Goal: Task Accomplishment & Management: Use online tool/utility

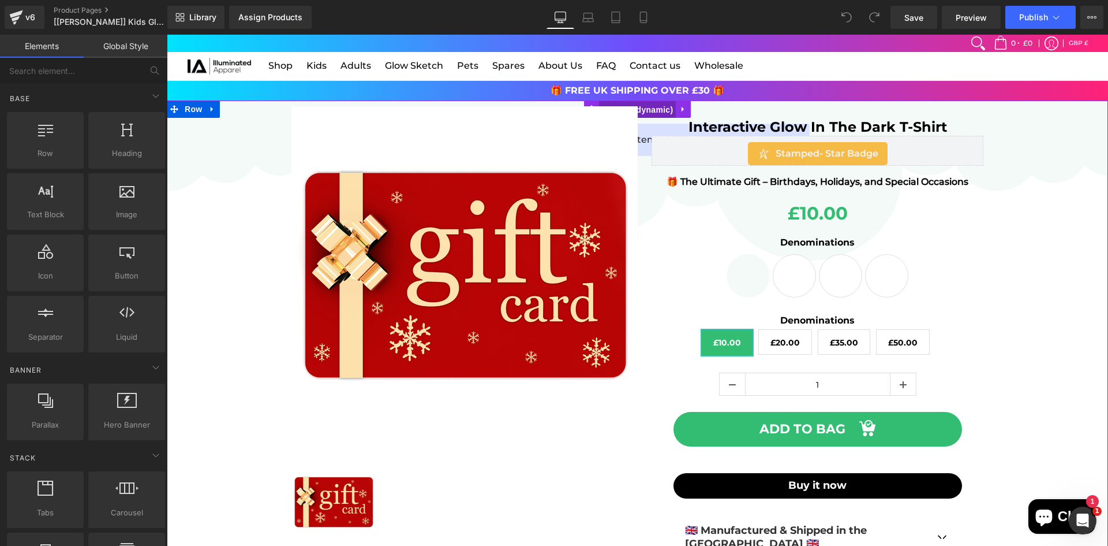
click at [638, 104] on span "Product" at bounding box center [637, 109] width 77 height 17
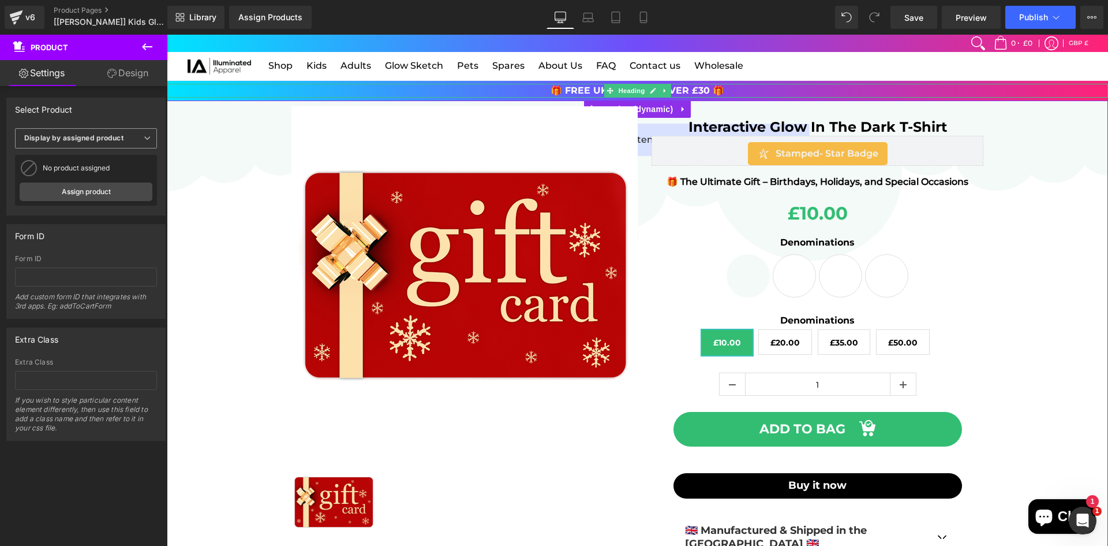
click at [115, 136] on b "Display by assigned product" at bounding box center [73, 137] width 99 height 9
click at [103, 170] on li "Select manually" at bounding box center [83, 173] width 137 height 17
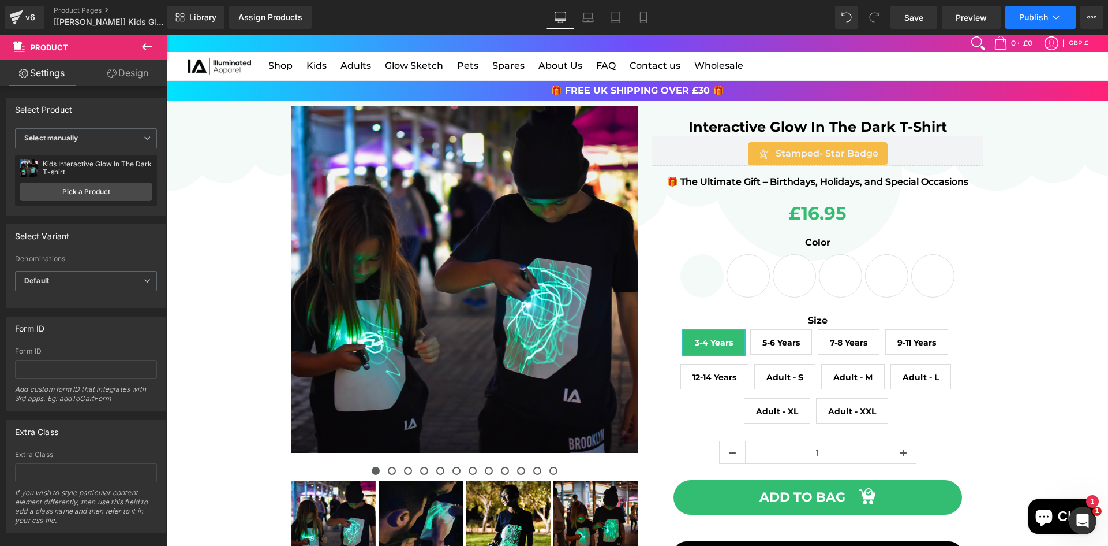
click at [1021, 21] on span "Publish" at bounding box center [1033, 17] width 29 height 9
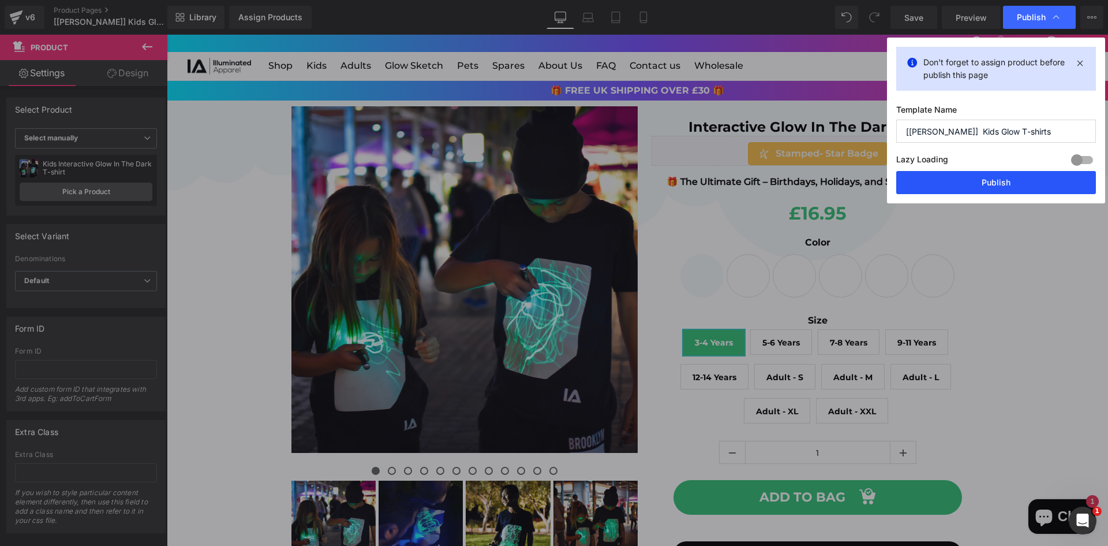
drag, startPoint x: 1003, startPoint y: 184, endPoint x: 598, endPoint y: 212, distance: 406.2
click at [1003, 184] on button "Publish" at bounding box center [997, 182] width 200 height 23
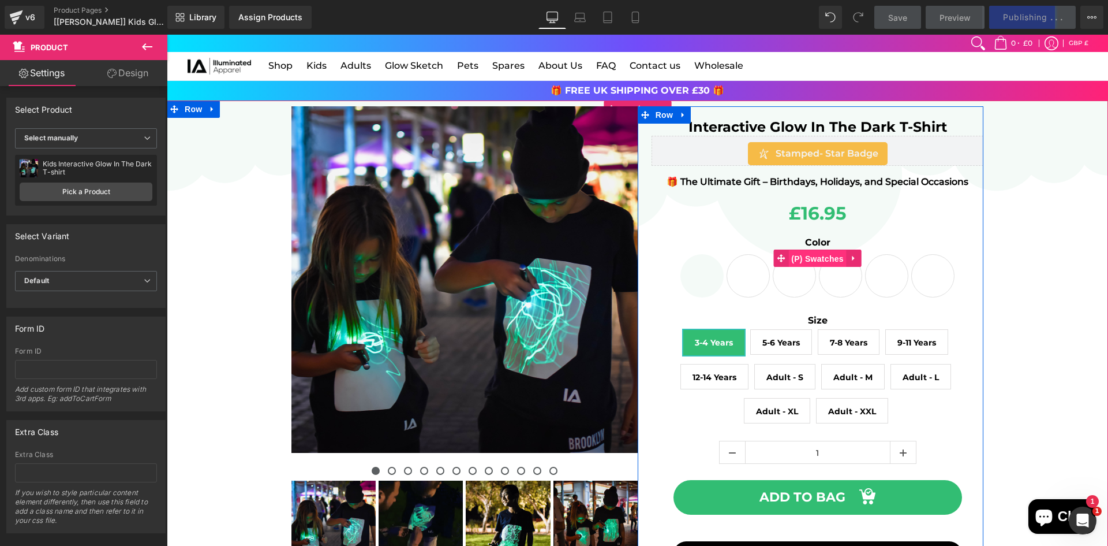
click at [798, 263] on span "(P) Swatches" at bounding box center [818, 258] width 58 height 17
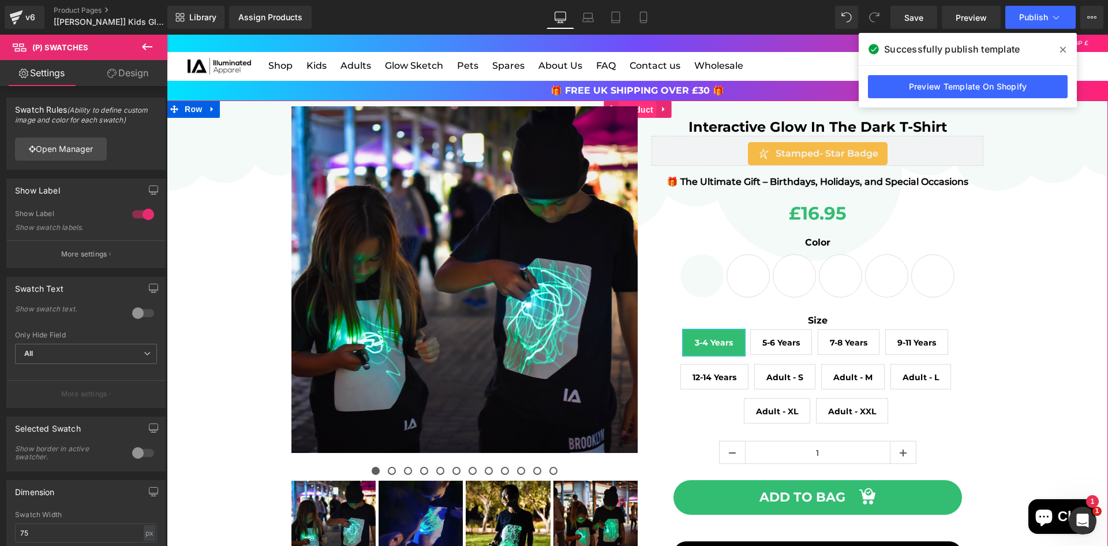
click at [640, 104] on span "Product" at bounding box center [638, 109] width 38 height 17
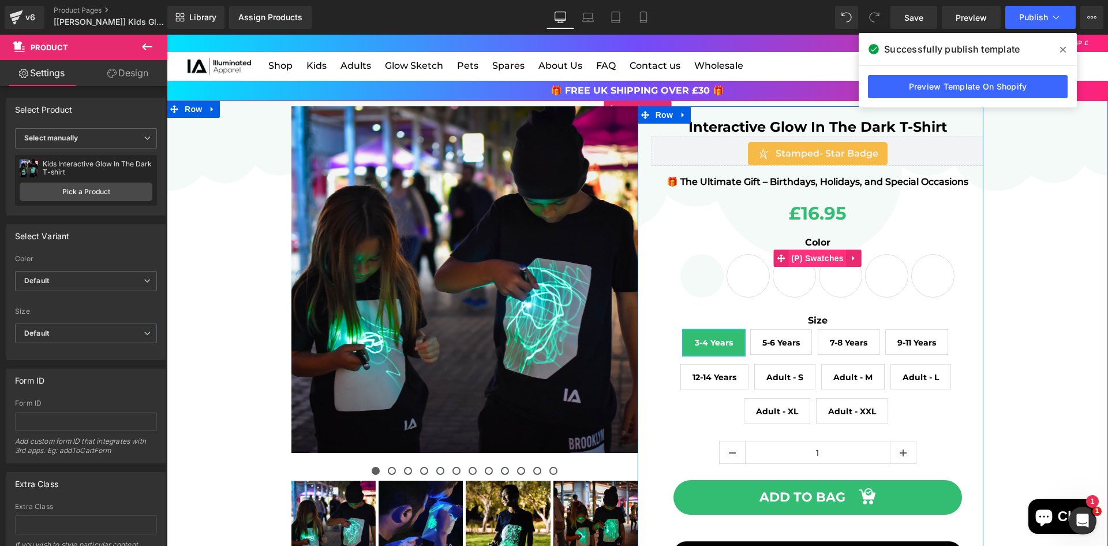
click at [795, 262] on span "(P) Swatches" at bounding box center [818, 257] width 58 height 17
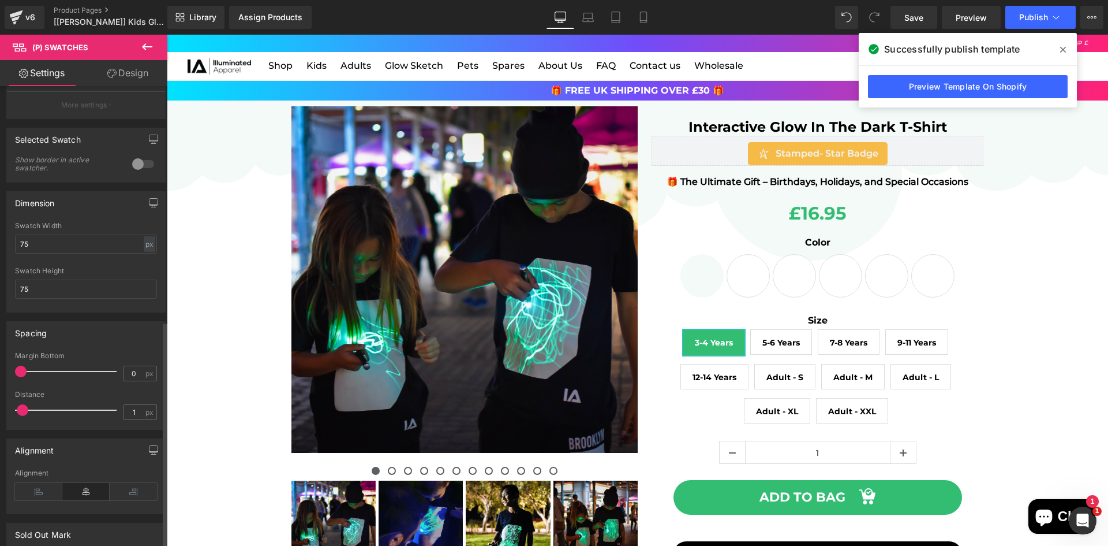
scroll to position [476, 0]
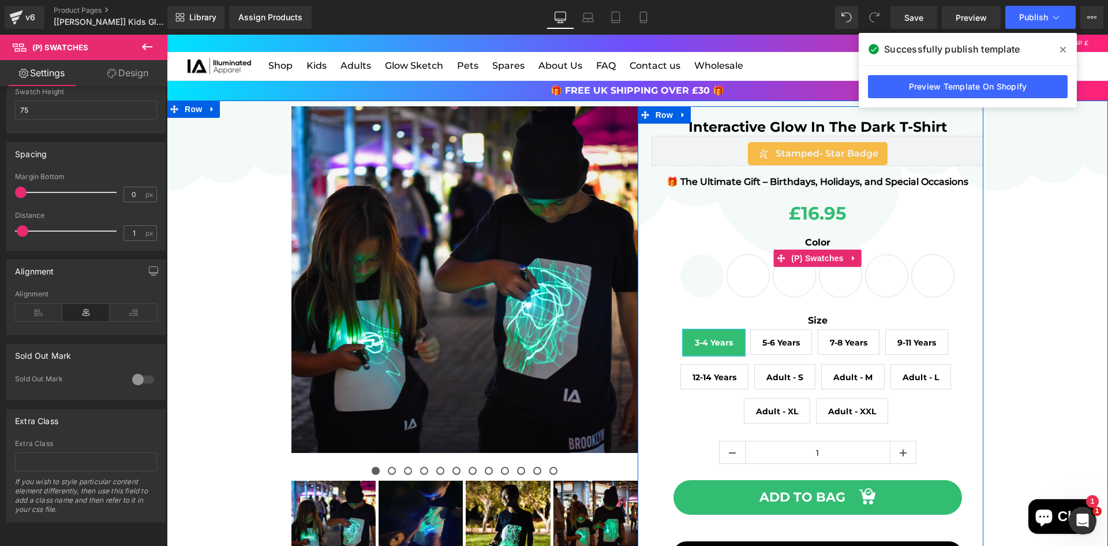
click at [840, 288] on span "Black & Pink Glow" at bounding box center [840, 275] width 43 height 43
click at [785, 281] on span "White & Pink Glow" at bounding box center [794, 275] width 43 height 43
click at [719, 282] on span "Black & Green Glow" at bounding box center [702, 275] width 43 height 43
click at [692, 283] on span "Black & Green Glow" at bounding box center [702, 275] width 43 height 43
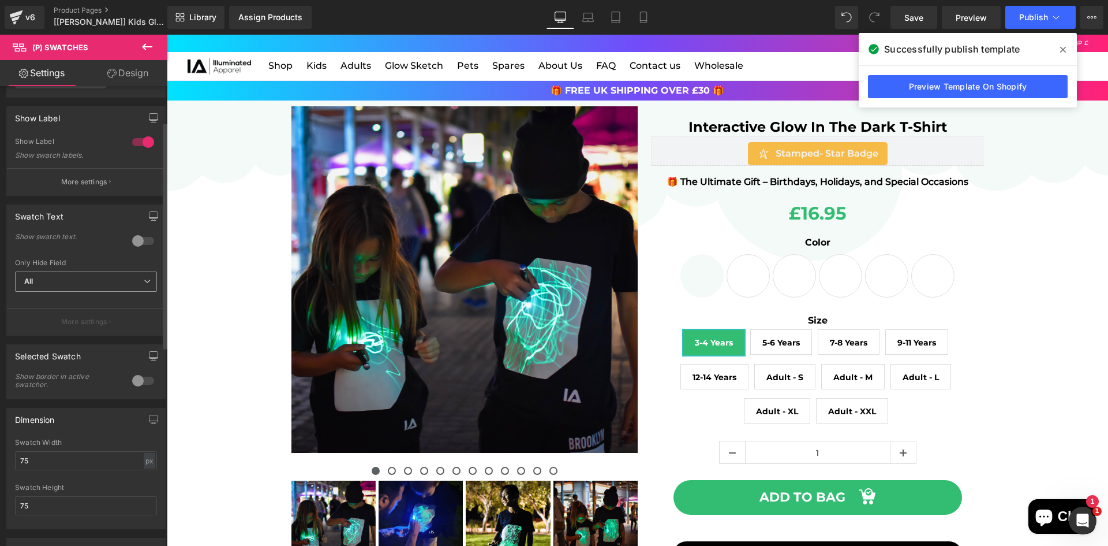
scroll to position [0, 0]
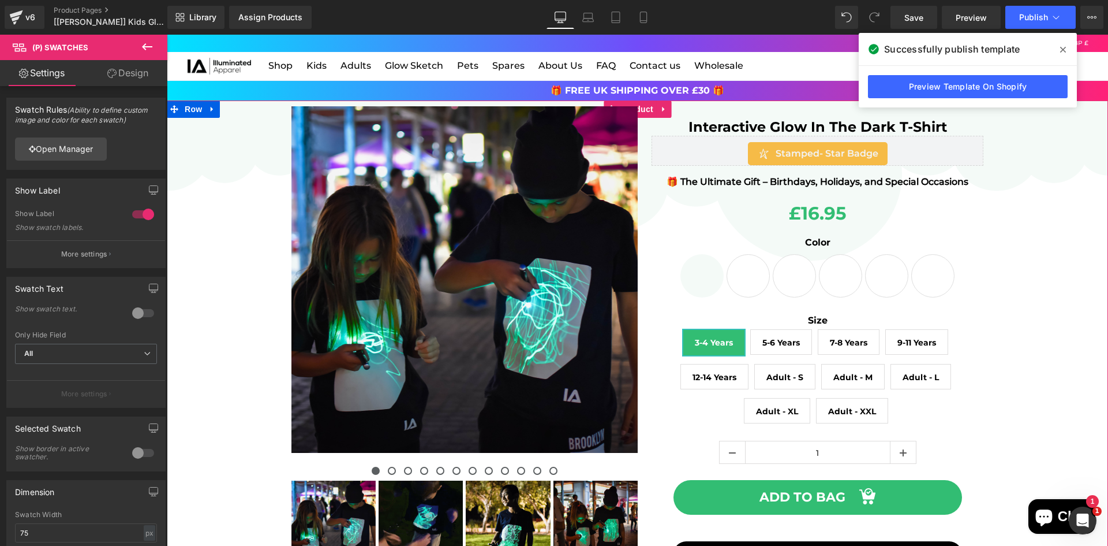
click at [263, 191] on div "‹ ›" at bounding box center [638, 414] width 942 height 629
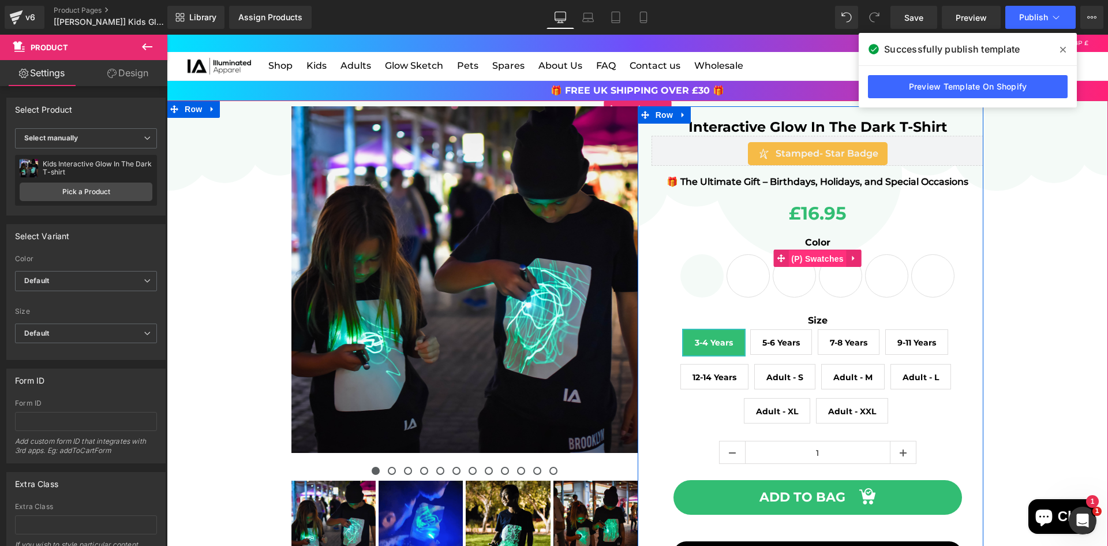
click at [797, 259] on span "(P) Swatches" at bounding box center [818, 258] width 58 height 17
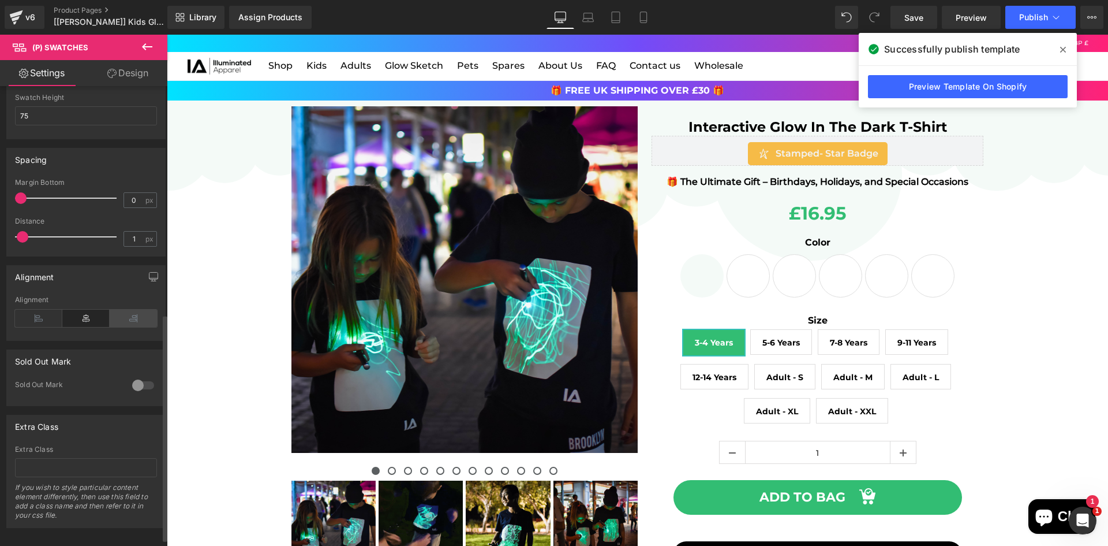
scroll to position [476, 0]
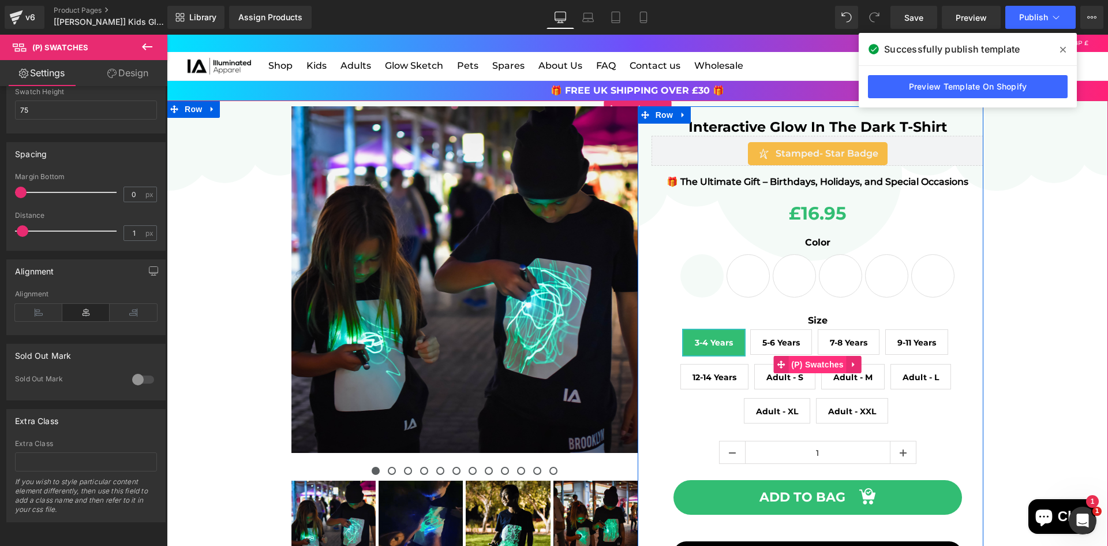
click at [821, 358] on span "(P) Swatches" at bounding box center [818, 364] width 58 height 17
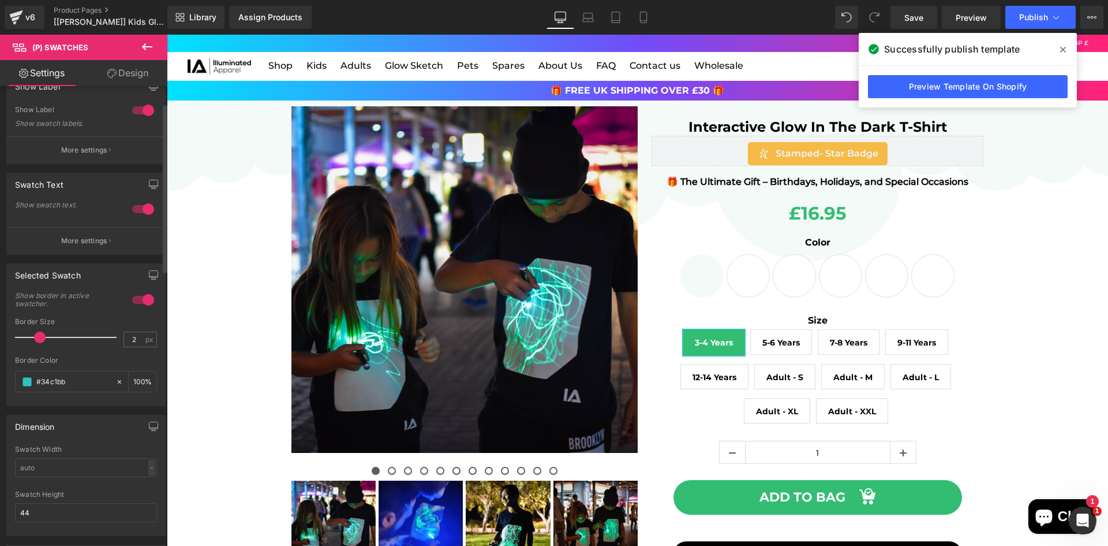
scroll to position [0, 0]
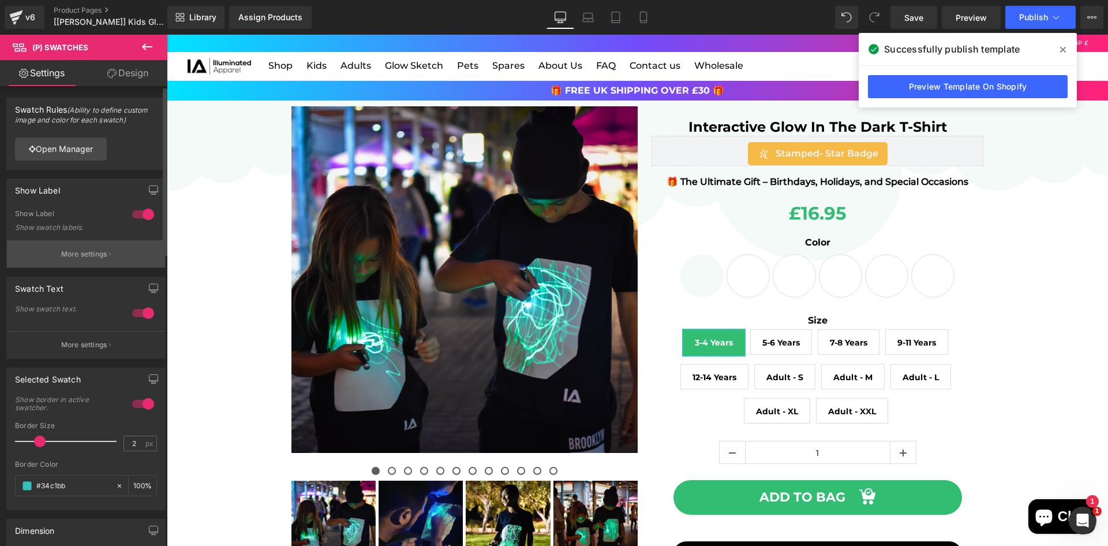
click at [87, 251] on p "More settings" at bounding box center [84, 254] width 46 height 10
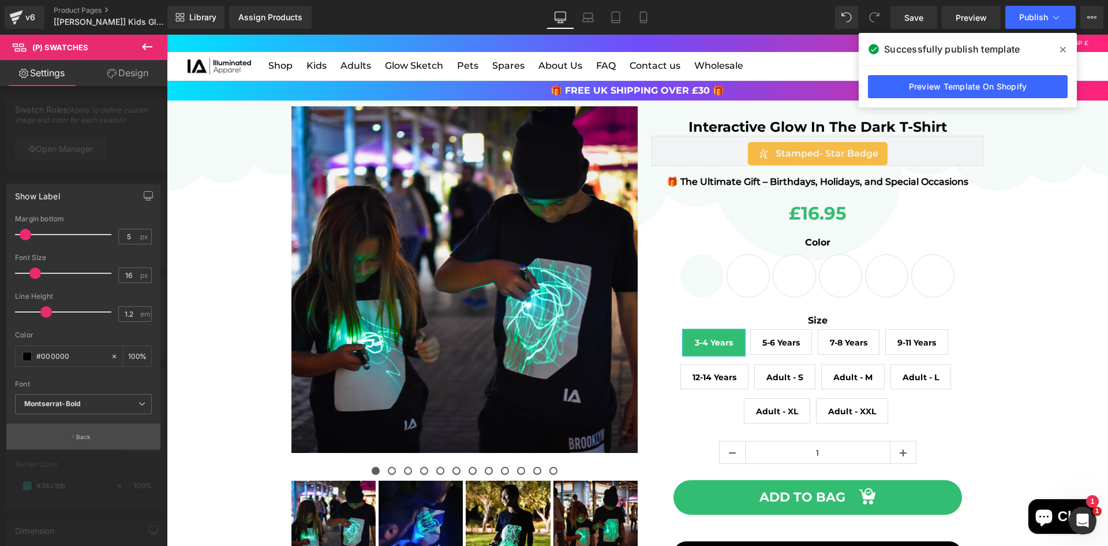
click at [72, 435] on icon "button" at bounding box center [73, 437] width 2 height 6
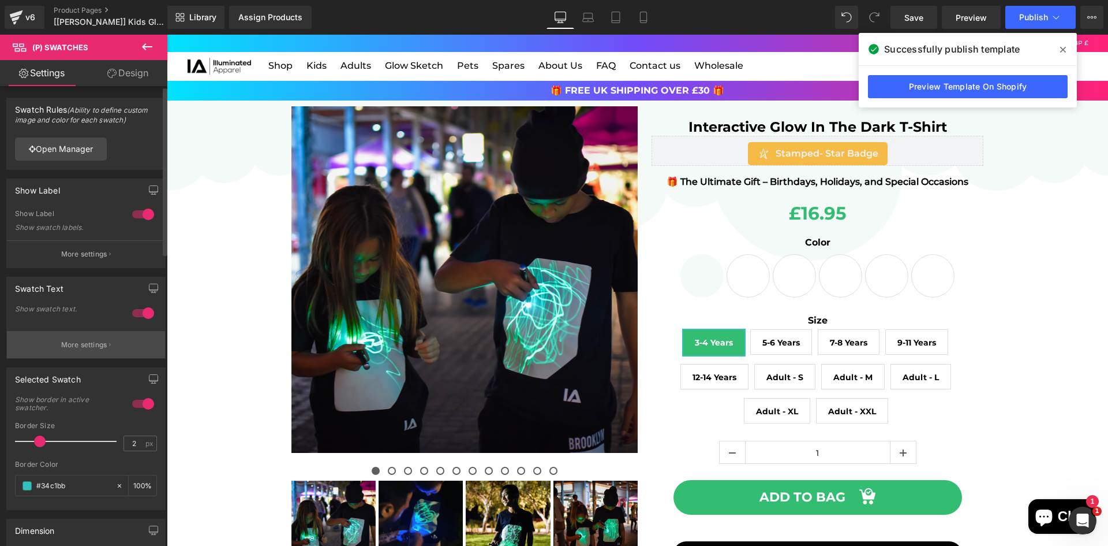
click at [85, 349] on p "More settings" at bounding box center [84, 344] width 46 height 10
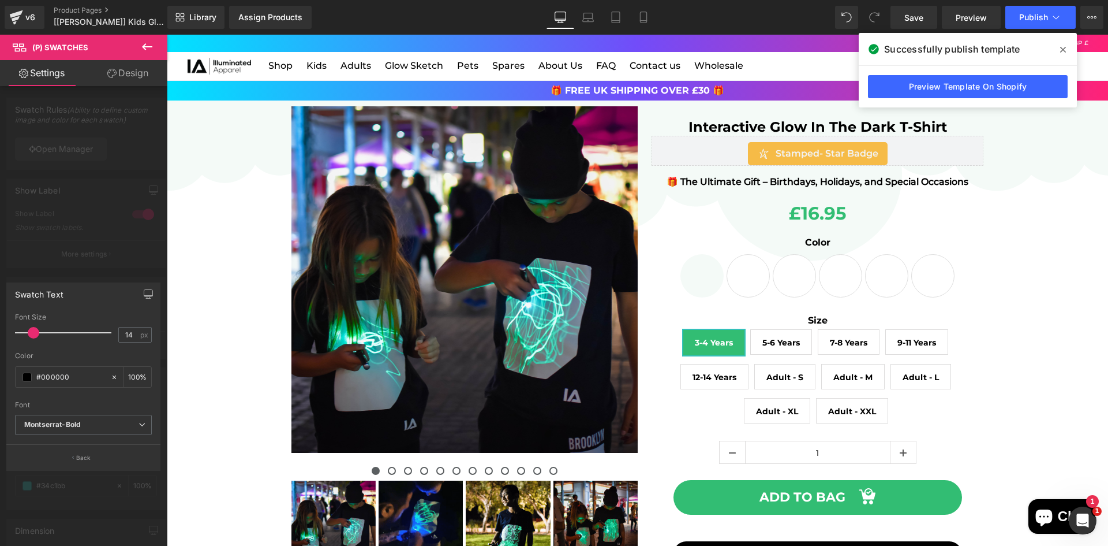
click at [72, 455] on button "Back" at bounding box center [83, 457] width 154 height 26
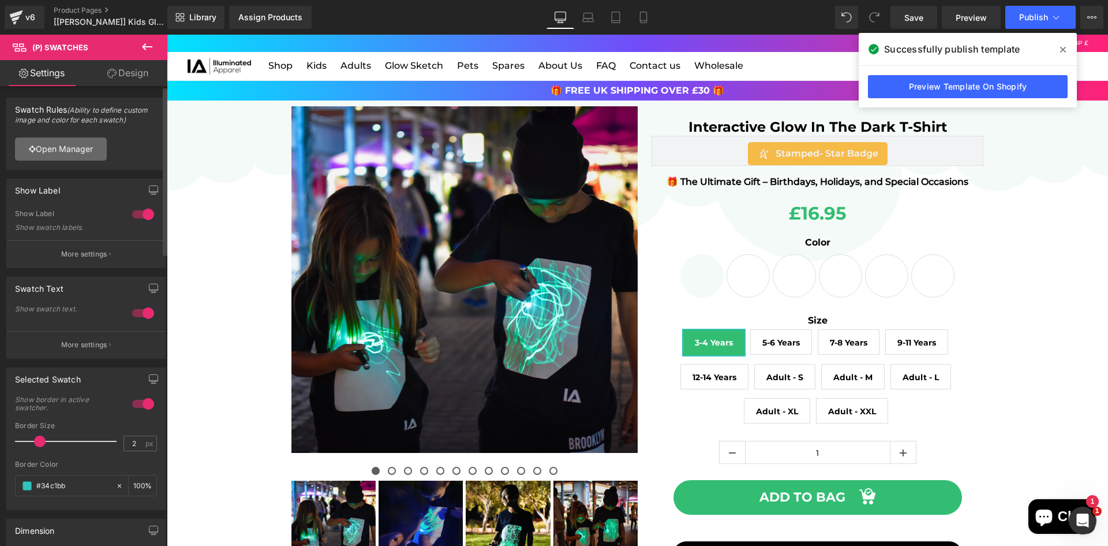
click at [63, 141] on link "Open Manager" at bounding box center [61, 148] width 92 height 23
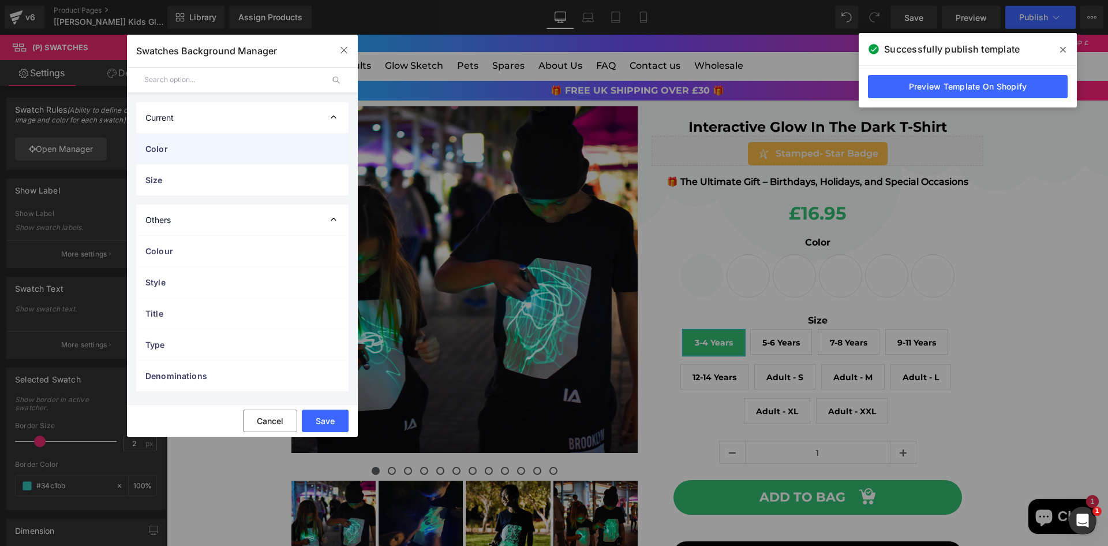
click at [238, 157] on div "Color" at bounding box center [242, 148] width 212 height 31
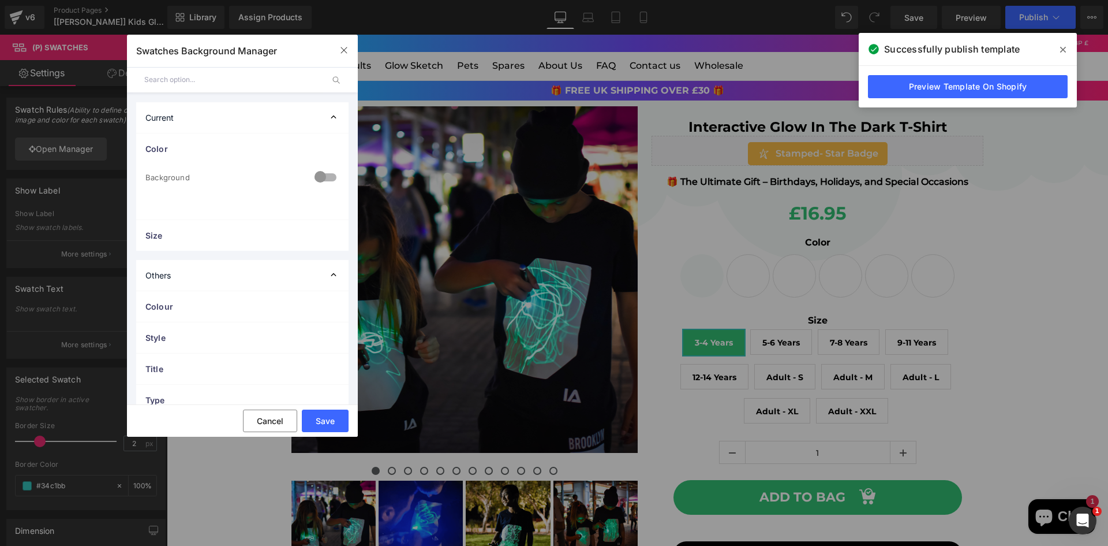
click at [320, 178] on div at bounding box center [326, 178] width 28 height 23
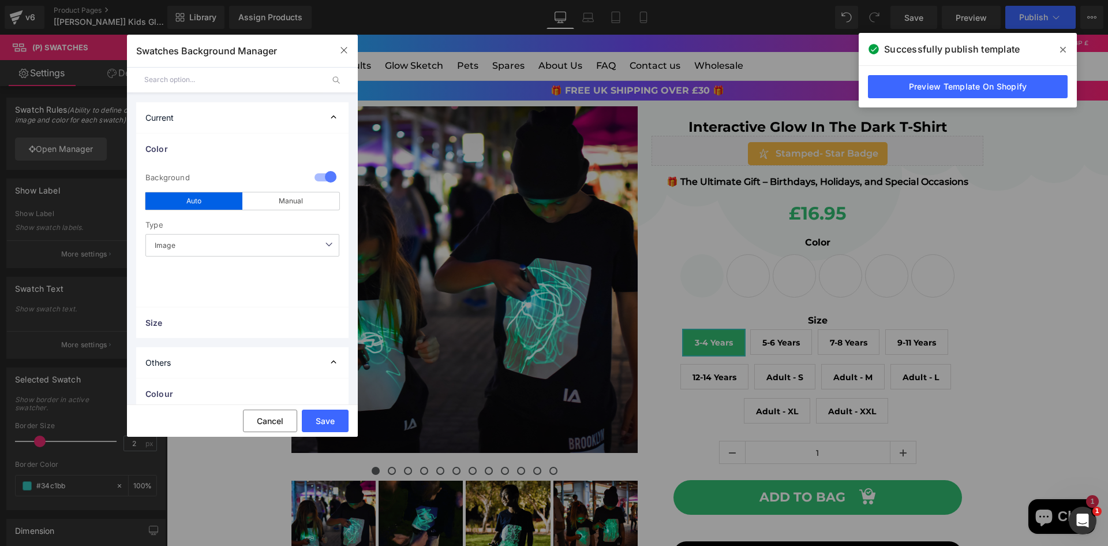
click at [301, 245] on span "Image" at bounding box center [242, 245] width 194 height 23
click at [294, 248] on span "Image" at bounding box center [242, 245] width 194 height 23
click at [329, 423] on button "Save" at bounding box center [325, 420] width 47 height 23
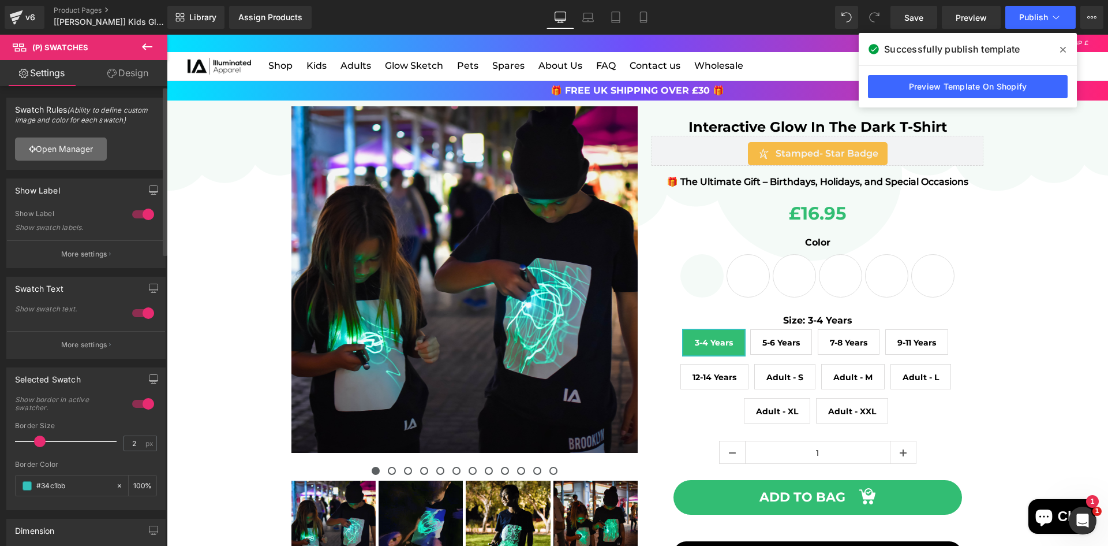
click at [95, 151] on link "Open Manager" at bounding box center [61, 148] width 92 height 23
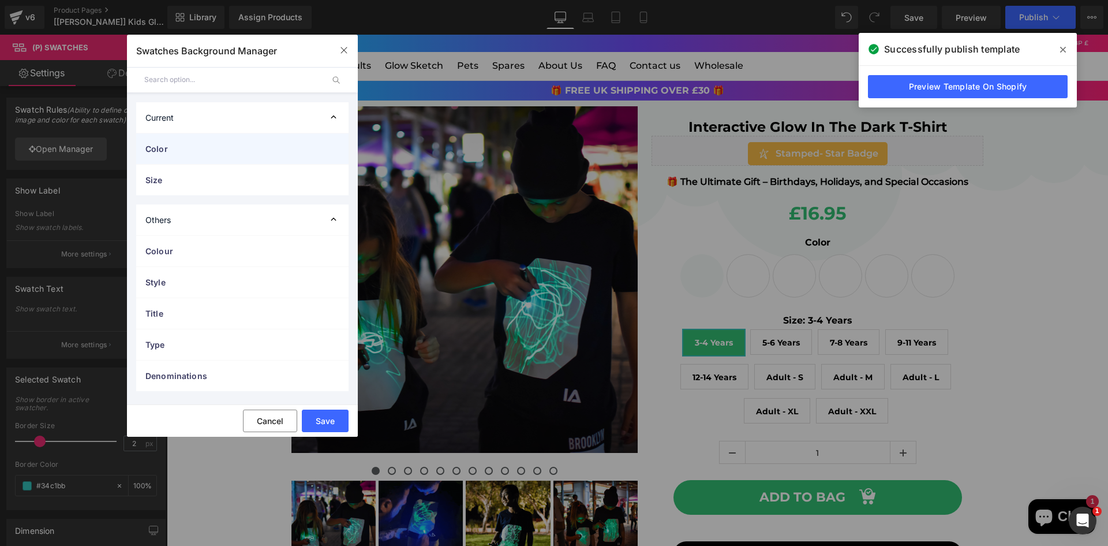
click at [246, 152] on span "Color" at bounding box center [230, 149] width 171 height 12
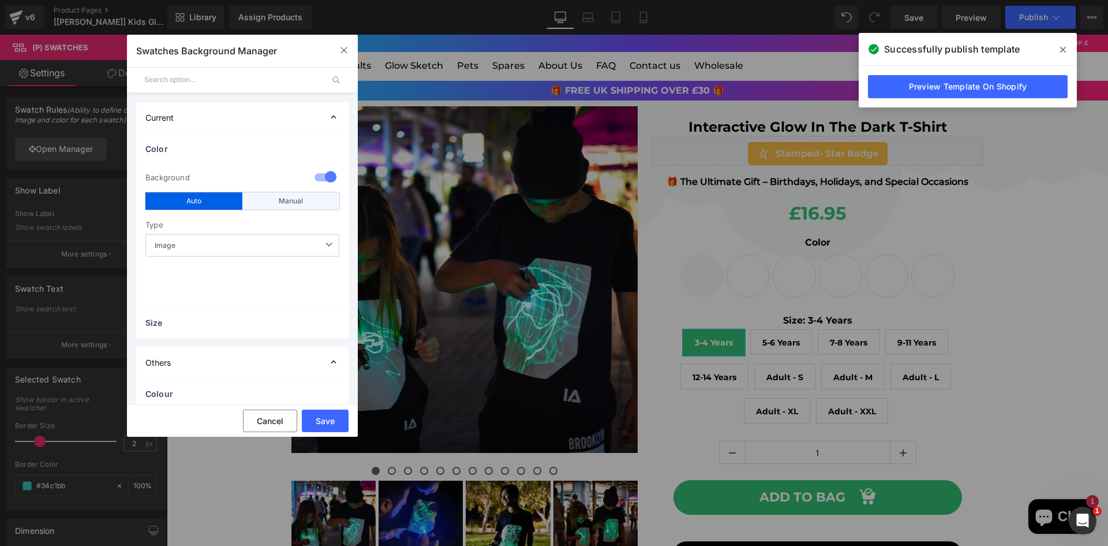
click at [297, 205] on div "Manual" at bounding box center [290, 200] width 97 height 17
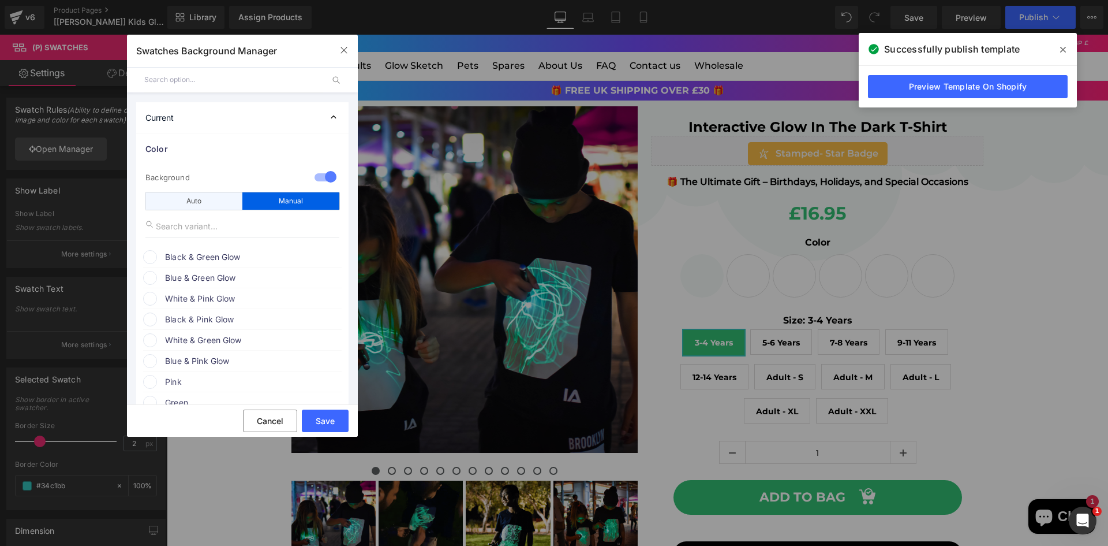
click at [196, 201] on div "Auto" at bounding box center [193, 200] width 97 height 17
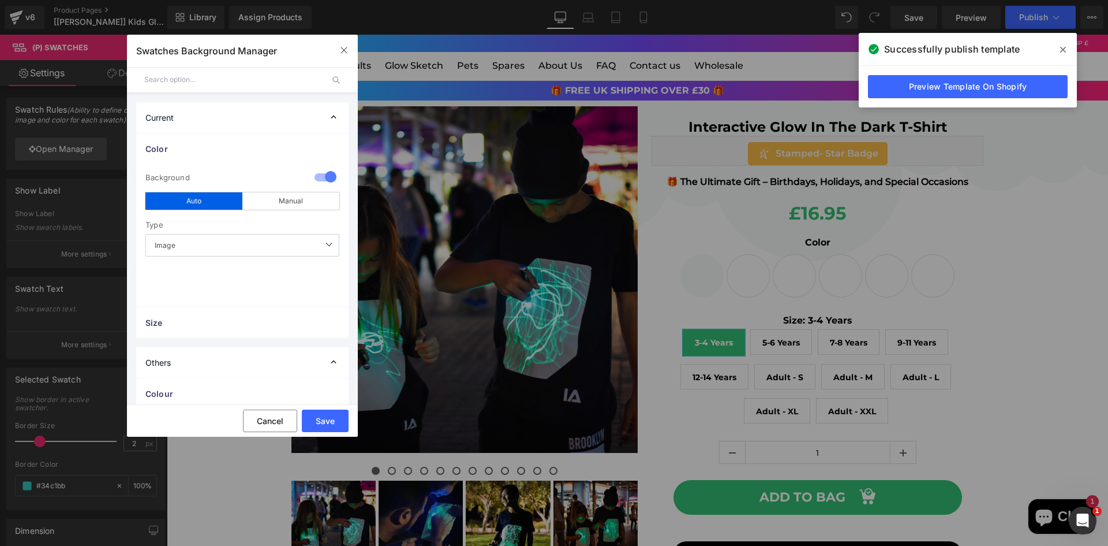
click at [267, 242] on span "Image" at bounding box center [242, 245] width 194 height 23
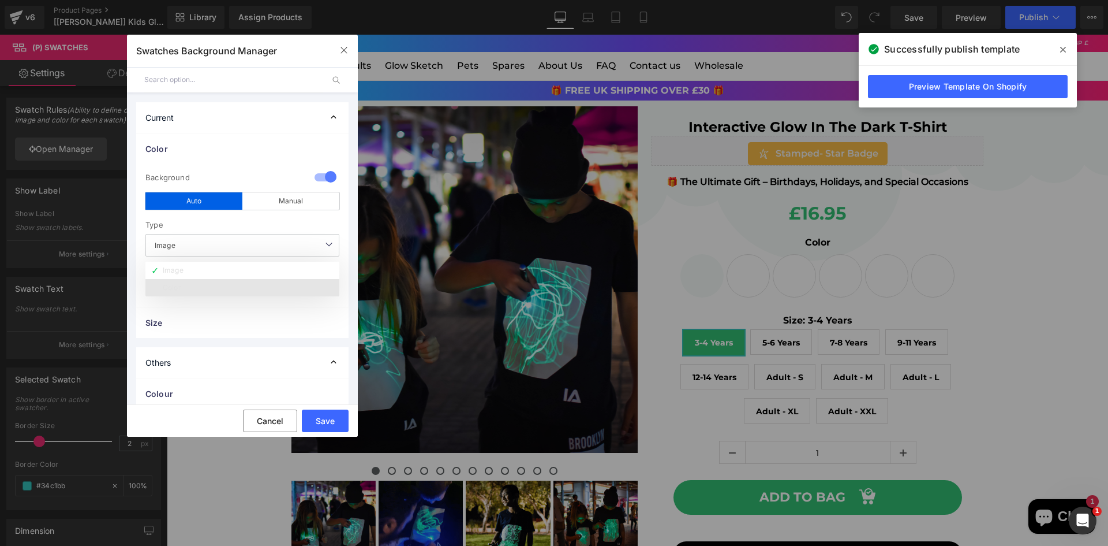
click at [230, 282] on li "Color" at bounding box center [242, 287] width 194 height 17
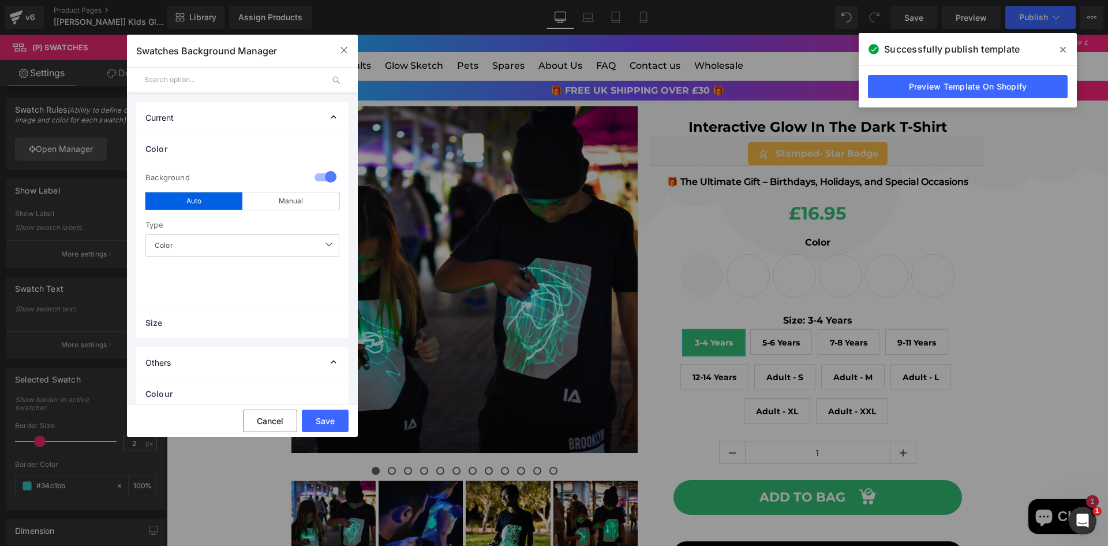
click at [247, 245] on span "Color" at bounding box center [242, 245] width 194 height 23
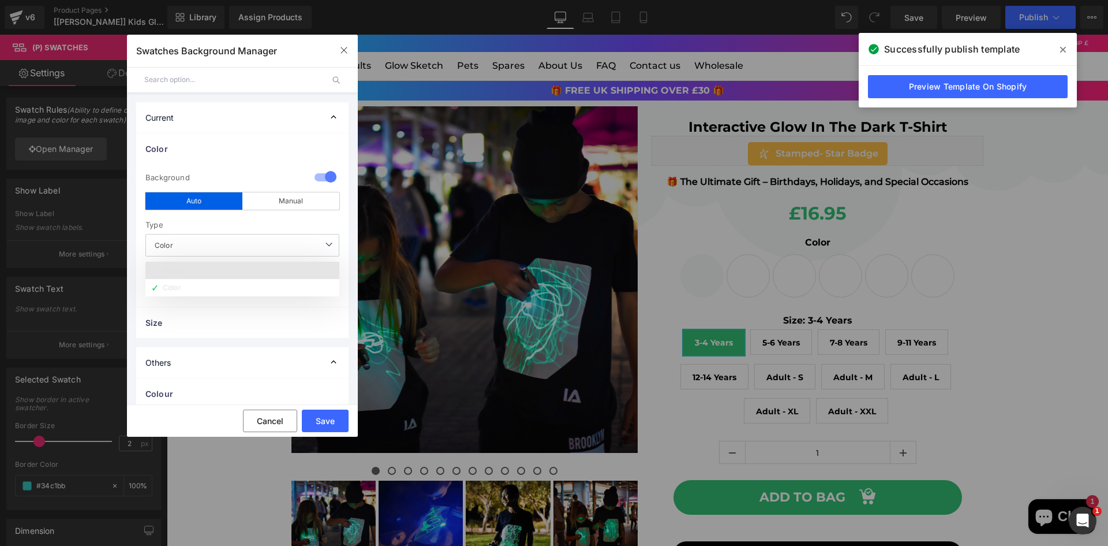
click at [235, 269] on li "Image" at bounding box center [242, 270] width 194 height 17
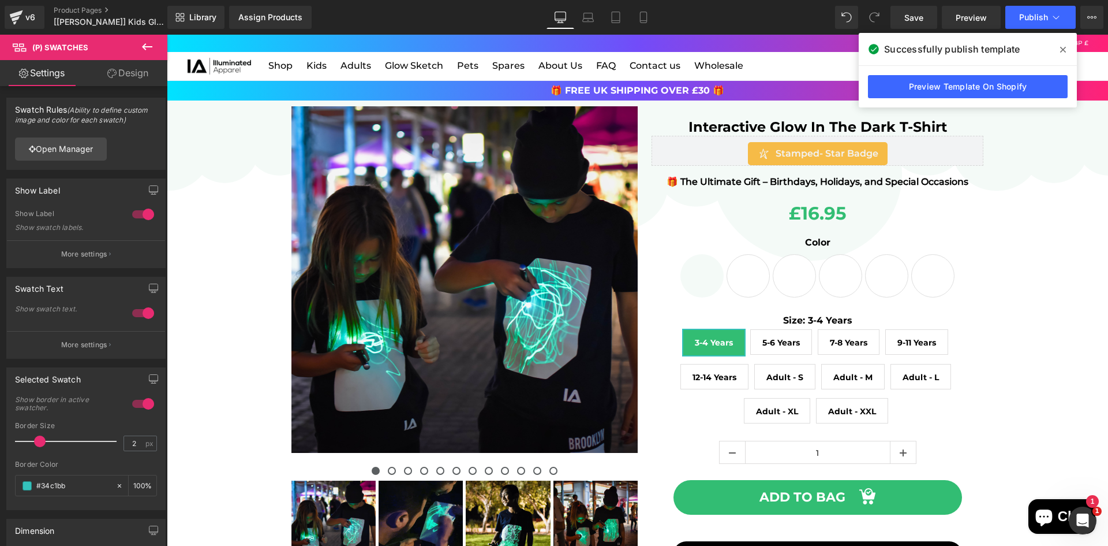
click at [140, 51] on icon at bounding box center [147, 47] width 14 height 14
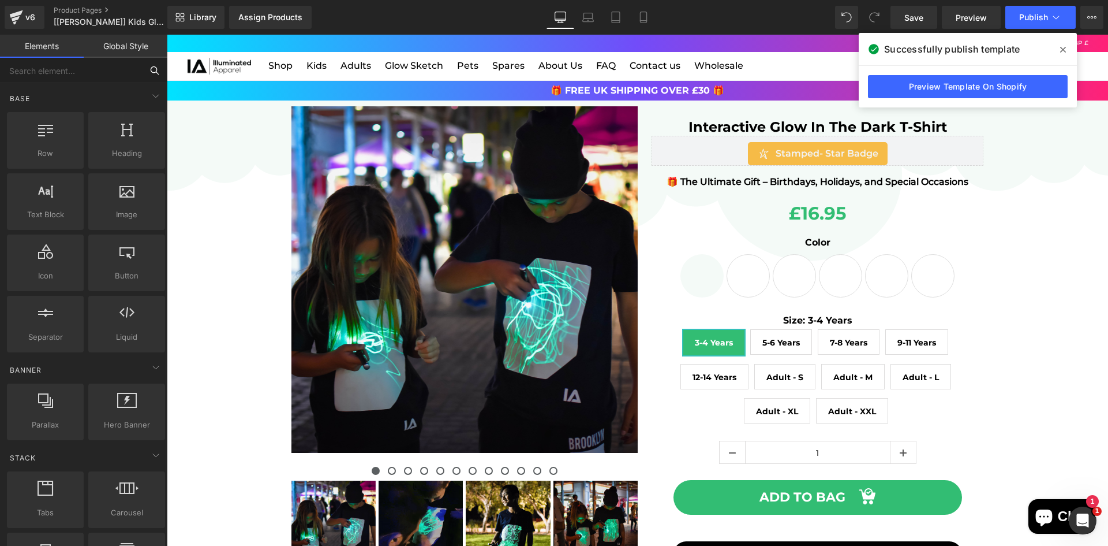
click at [100, 74] on input "text" at bounding box center [71, 70] width 142 height 25
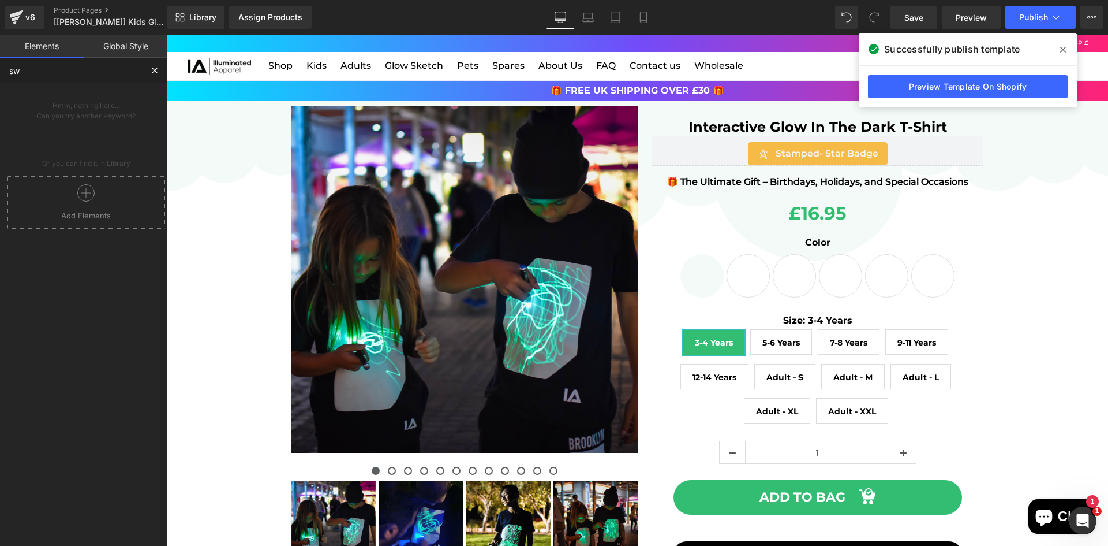
type input "swa"
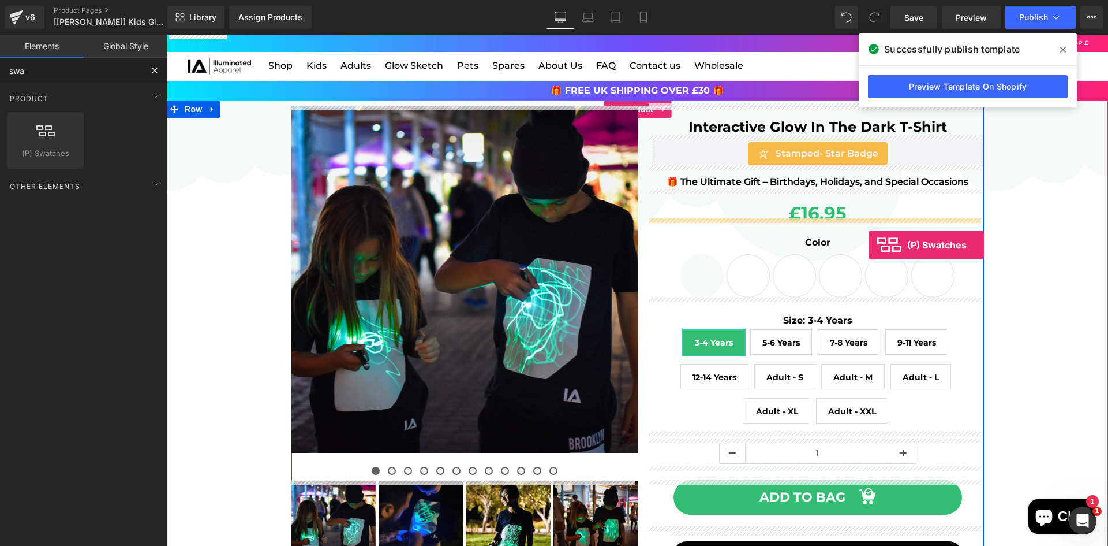
drag, startPoint x: 204, startPoint y: 158, endPoint x: 869, endPoint y: 245, distance: 670.7
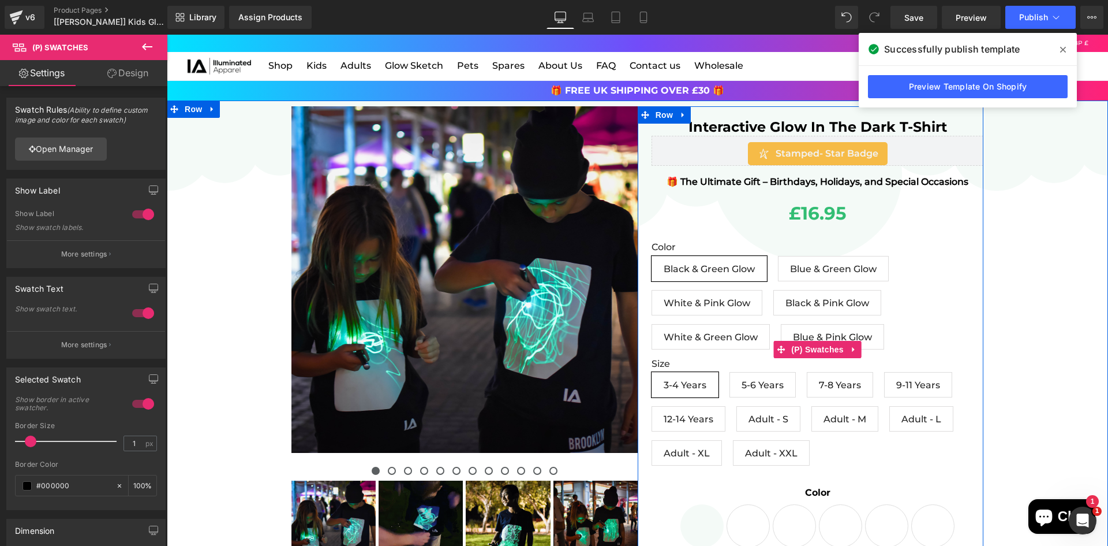
scroll to position [58, 0]
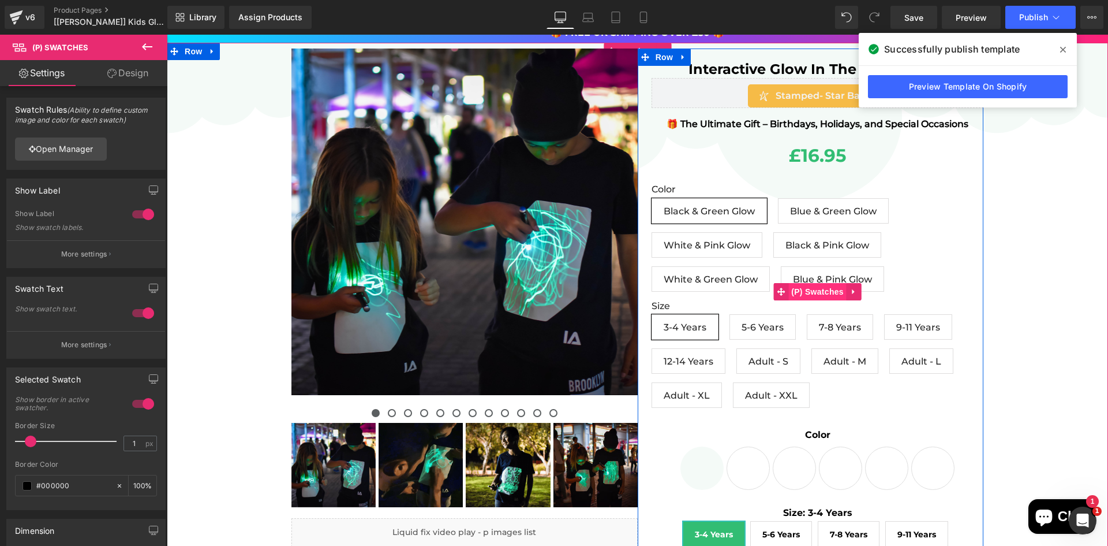
click at [811, 290] on span "(P) Swatches" at bounding box center [818, 291] width 58 height 17
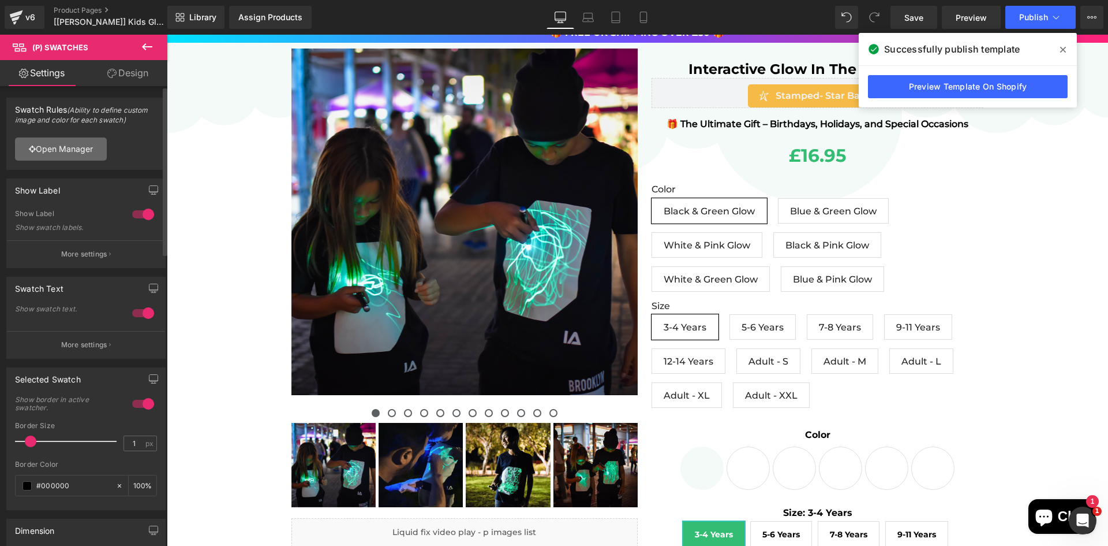
click at [65, 152] on link "Open Manager" at bounding box center [61, 148] width 92 height 23
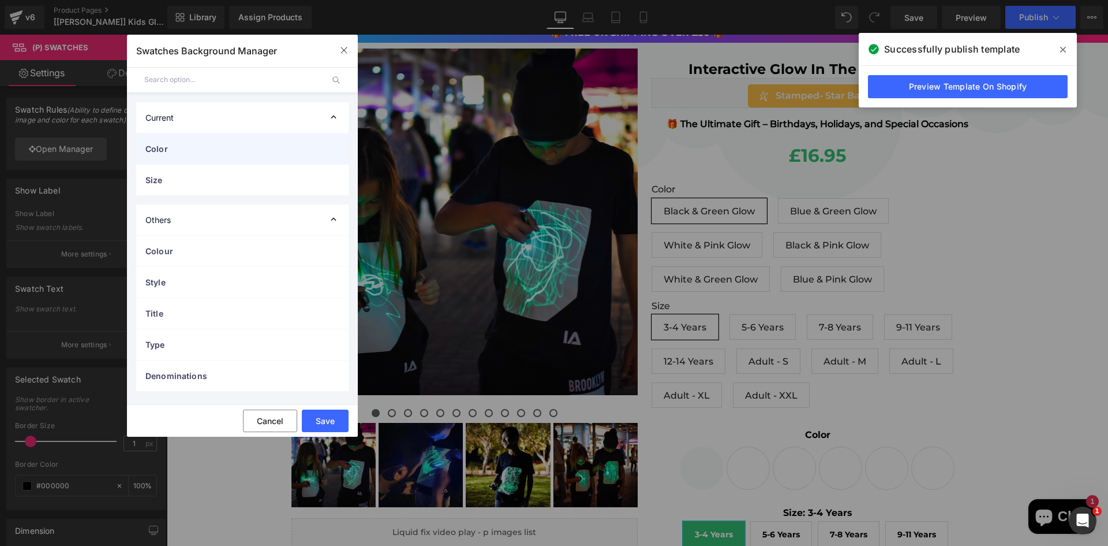
click at [236, 156] on div "Color" at bounding box center [242, 148] width 212 height 31
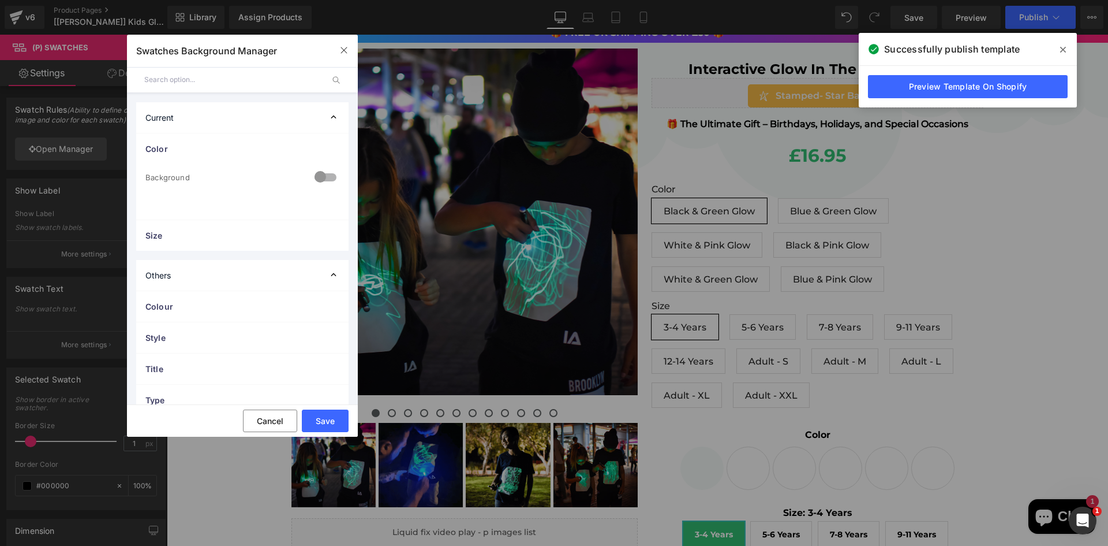
click at [316, 175] on div at bounding box center [326, 178] width 28 height 23
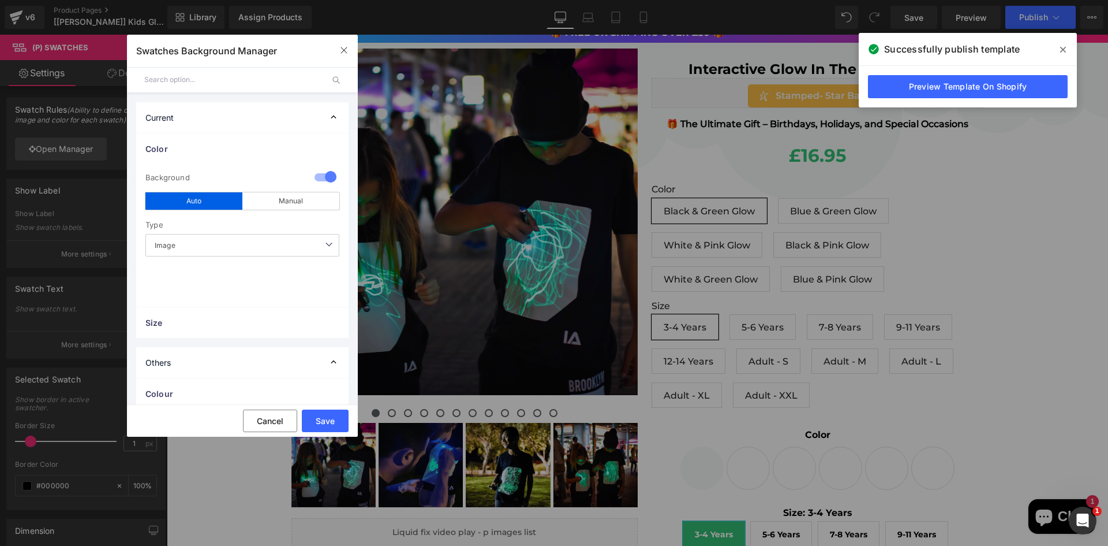
click at [211, 244] on span "Image" at bounding box center [242, 245] width 194 height 23
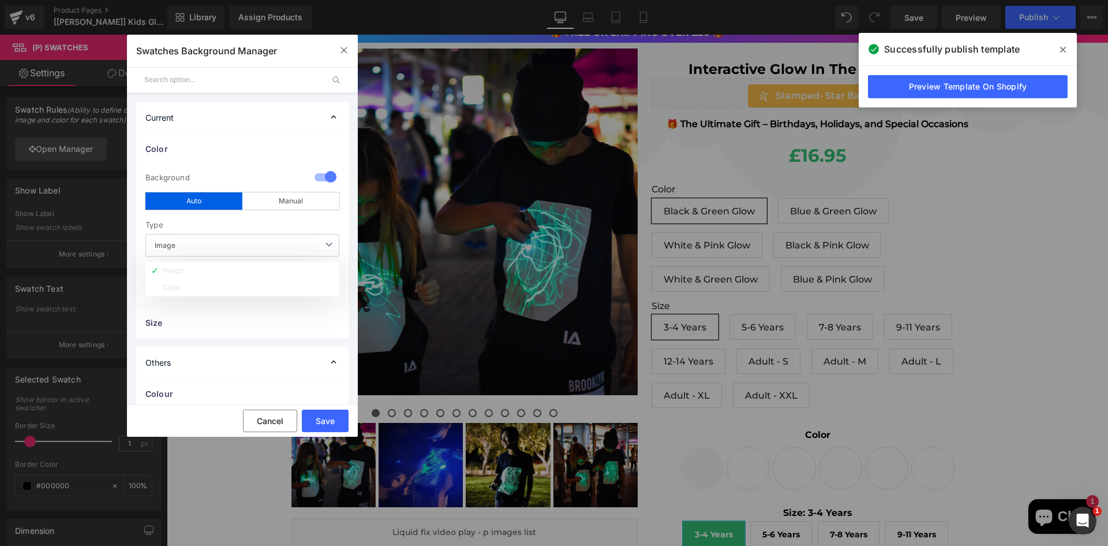
click at [211, 244] on span "Image" at bounding box center [242, 245] width 194 height 23
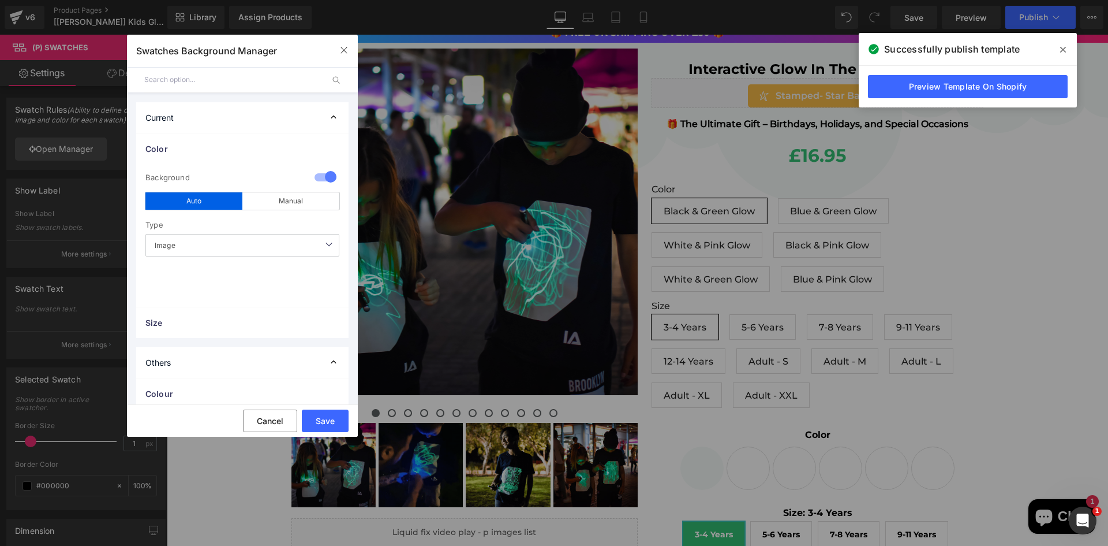
click at [211, 244] on span "Image" at bounding box center [242, 245] width 194 height 23
click at [214, 244] on span "Image" at bounding box center [242, 245] width 194 height 23
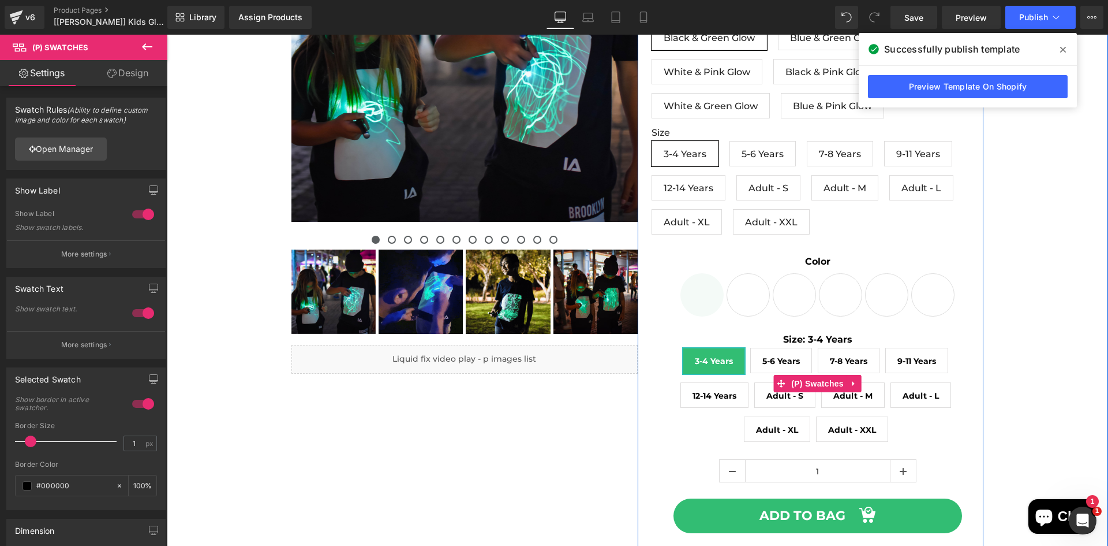
scroll to position [115, 0]
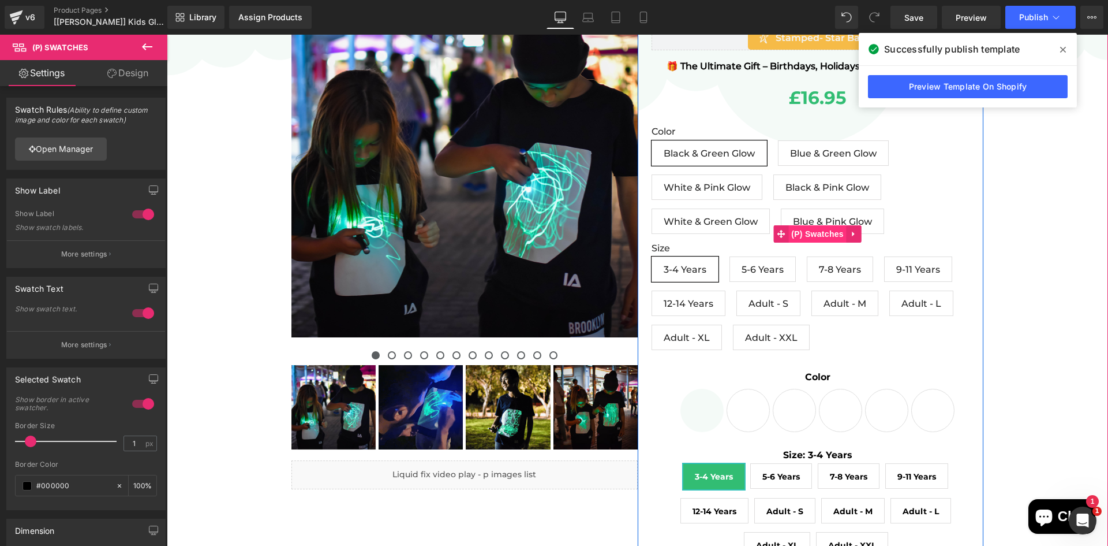
click at [796, 234] on span "(P) Swatches" at bounding box center [818, 233] width 58 height 17
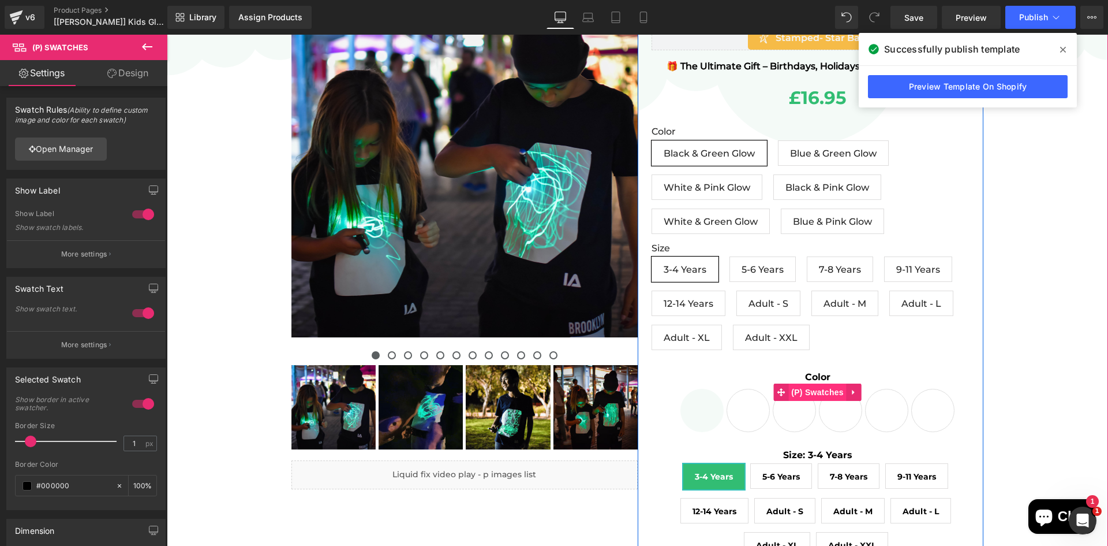
click at [795, 395] on span "(P) Swatches" at bounding box center [818, 391] width 58 height 17
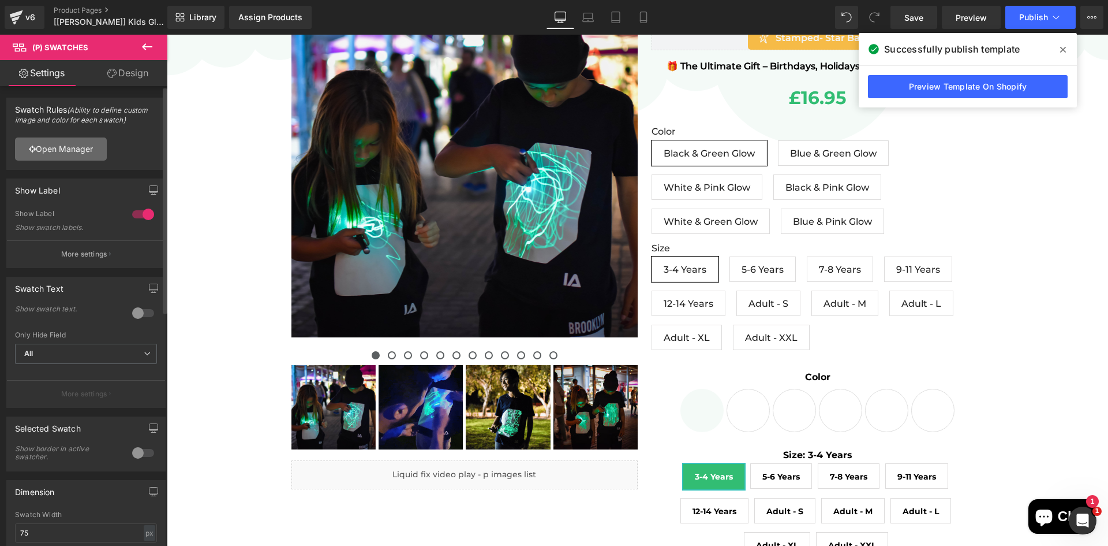
click at [69, 147] on link "Open Manager" at bounding box center [61, 148] width 92 height 23
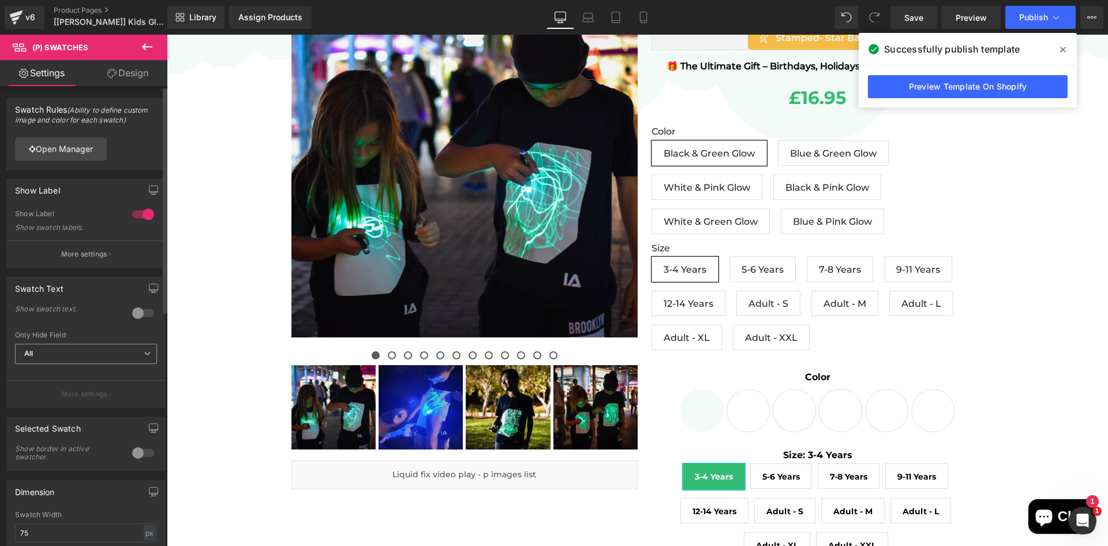
click at [132, 346] on span "All" at bounding box center [86, 353] width 142 height 20
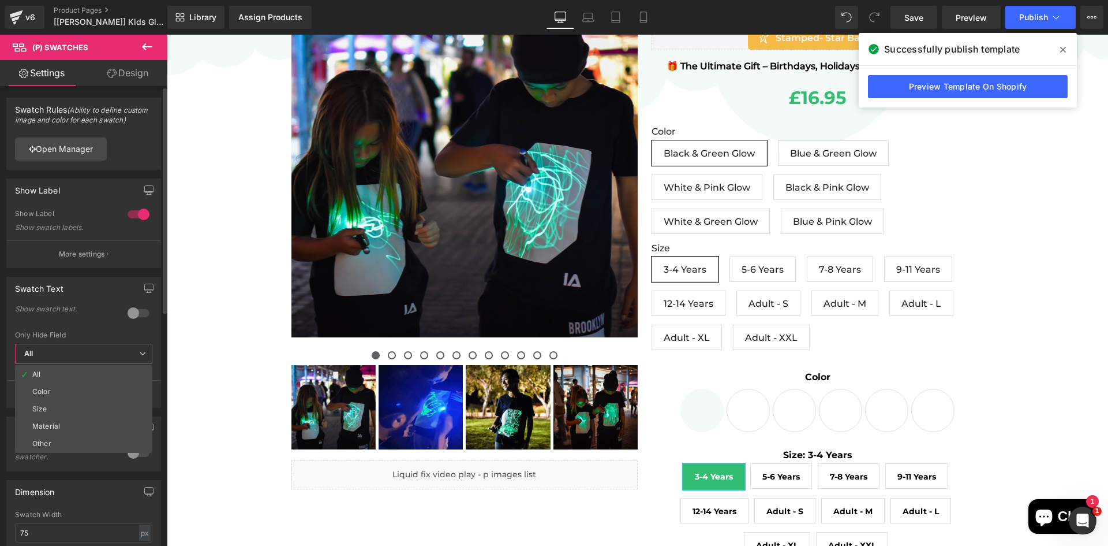
click at [132, 347] on span "All" at bounding box center [83, 353] width 137 height 20
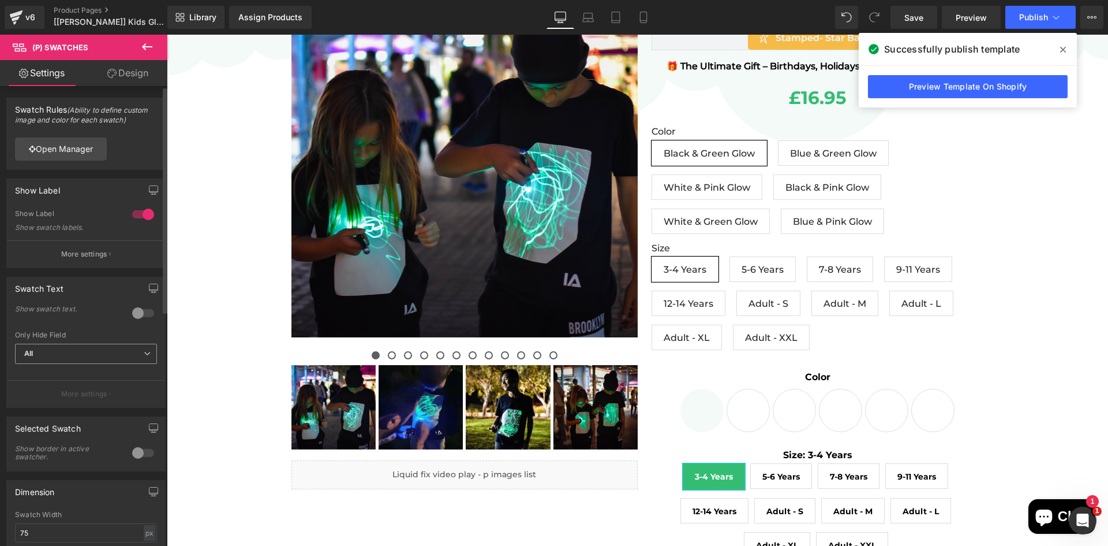
click at [132, 347] on span "All" at bounding box center [86, 353] width 142 height 20
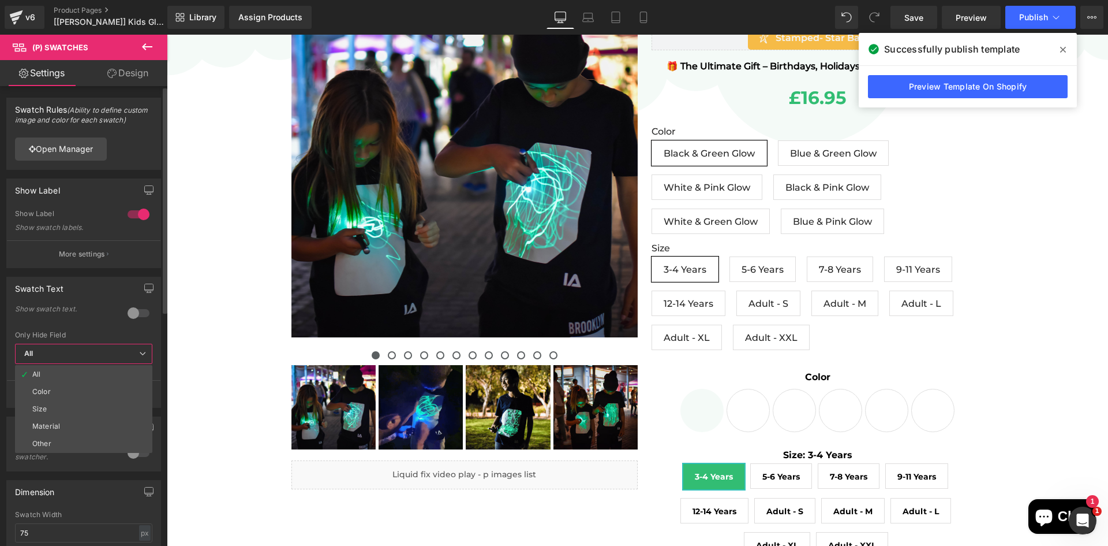
click at [132, 347] on span "All" at bounding box center [83, 353] width 137 height 20
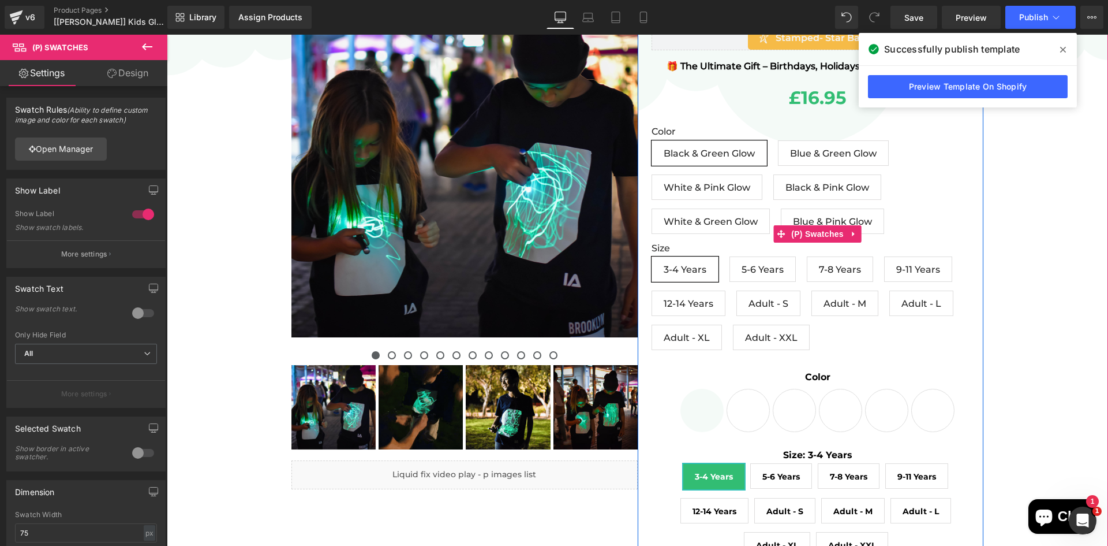
click at [850, 233] on icon at bounding box center [854, 233] width 8 height 9
click at [860, 232] on icon at bounding box center [862, 233] width 8 height 9
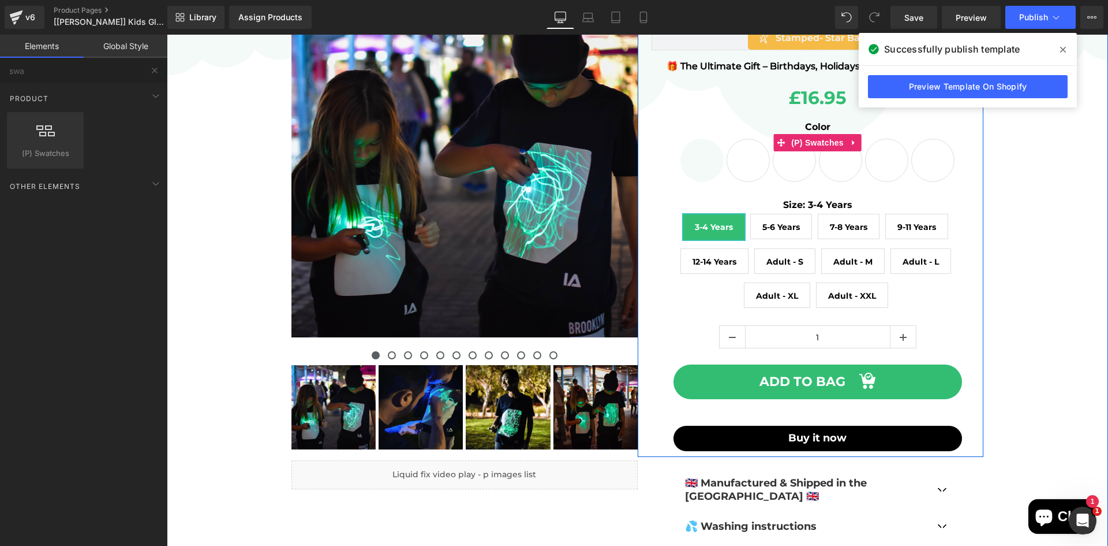
click at [835, 155] on span "Black & Pink Glow" at bounding box center [840, 160] width 43 height 43
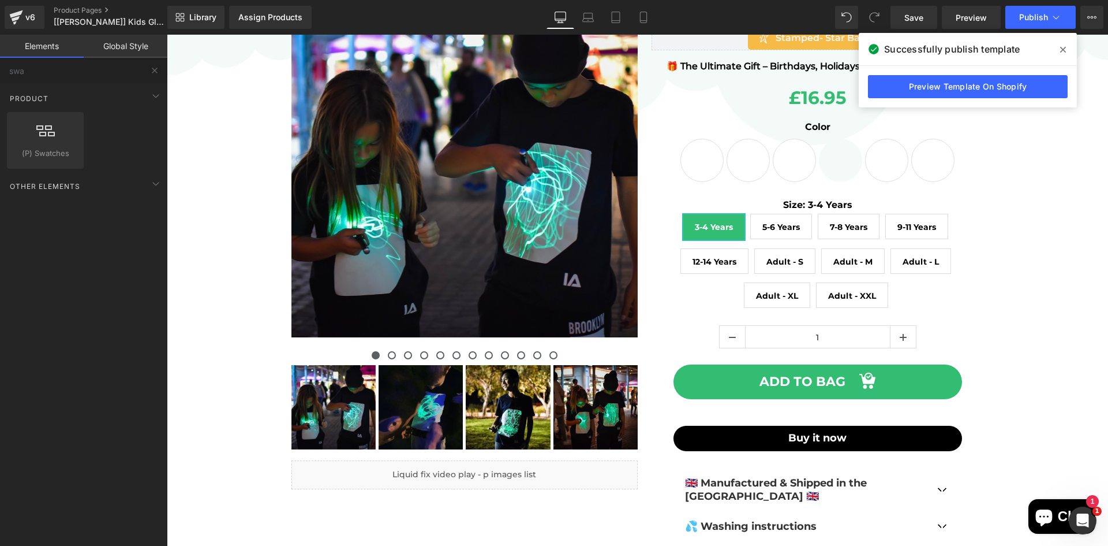
click at [693, 165] on span "Black & Green Glow" at bounding box center [702, 160] width 43 height 43
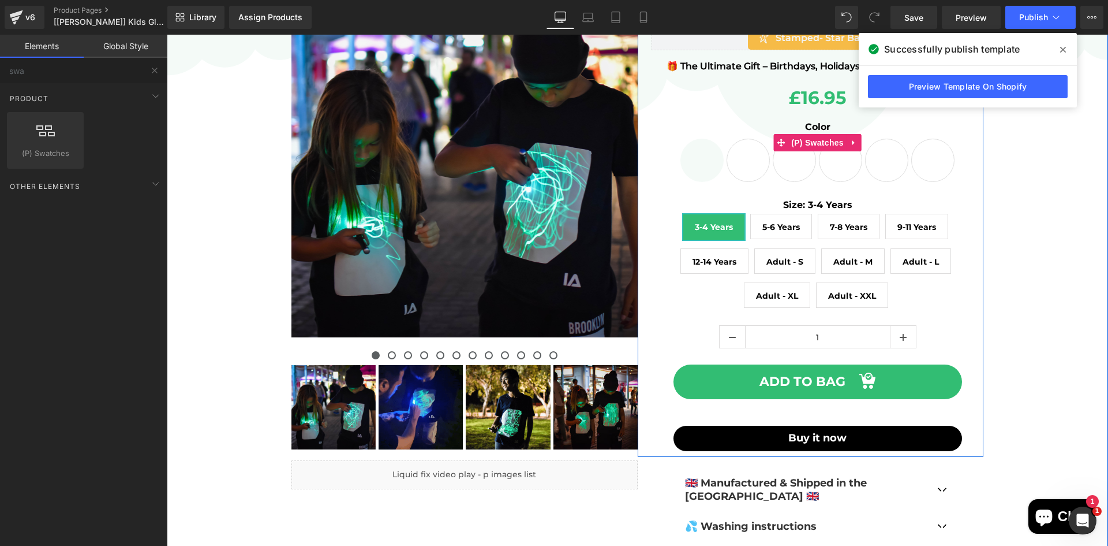
click at [758, 167] on span "Blue & Green Glow" at bounding box center [748, 160] width 43 height 43
click at [758, 166] on span "Blue & Green Glow" at bounding box center [748, 160] width 43 height 43
click at [758, 165] on span "Blue & Green Glow" at bounding box center [748, 160] width 43 height 43
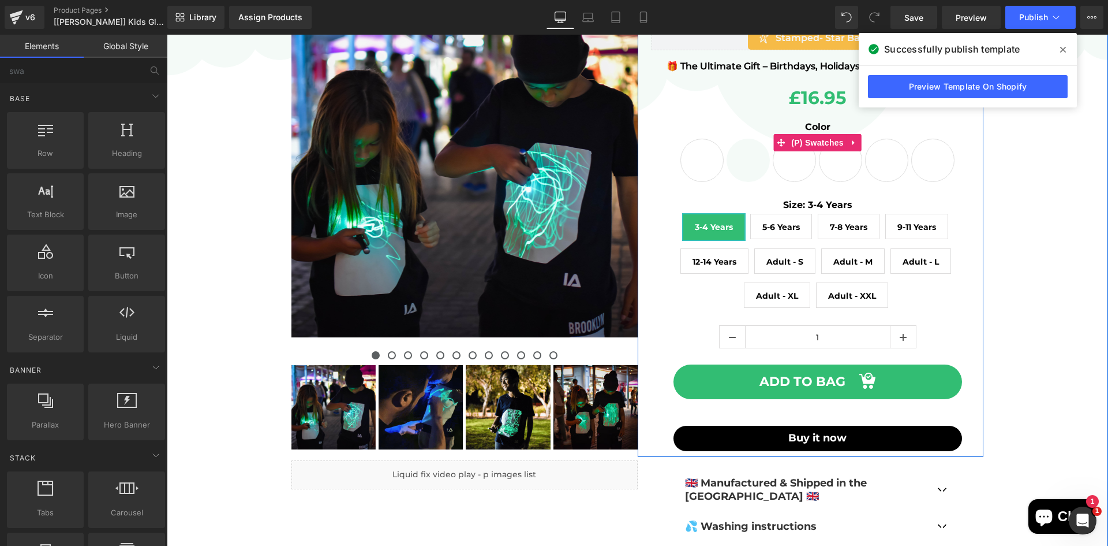
click at [710, 158] on span "Black & Green Glow" at bounding box center [702, 160] width 43 height 43
click at [725, 144] on div "Color Black & Green Glow Blue & Green Glow White & Pink Glow Black & Pink Glow …" at bounding box center [818, 151] width 333 height 62
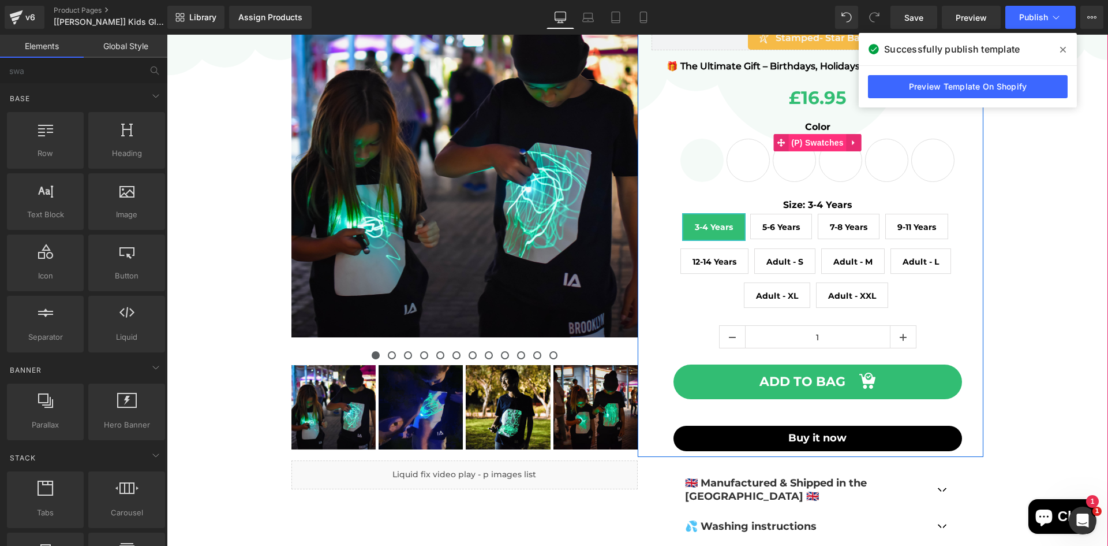
drag, startPoint x: 776, startPoint y: 135, endPoint x: 797, endPoint y: 148, distance: 24.9
click at [778, 135] on span at bounding box center [781, 142] width 15 height 17
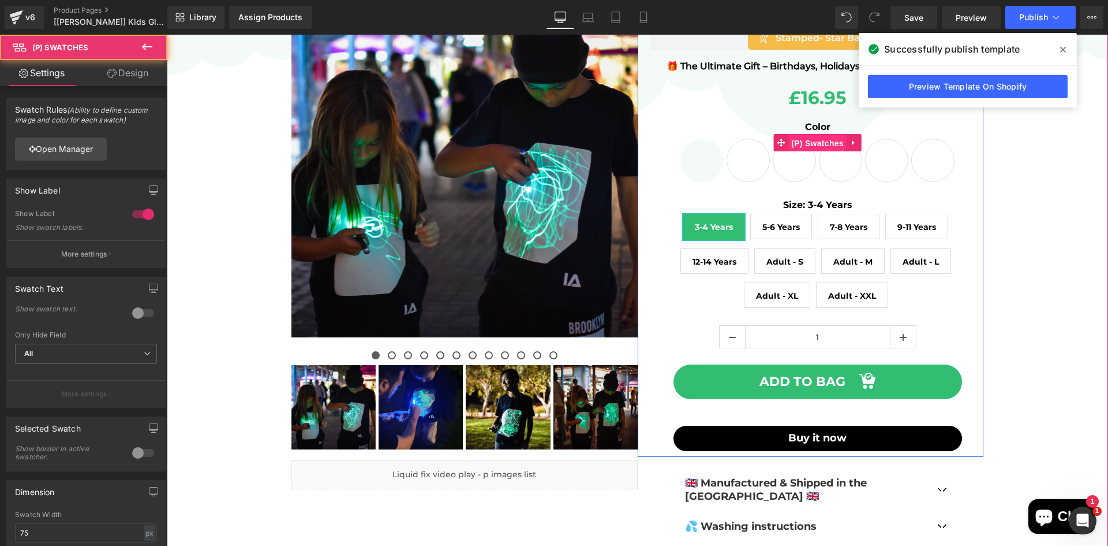
click at [797, 148] on span "(P) Swatches" at bounding box center [818, 143] width 58 height 17
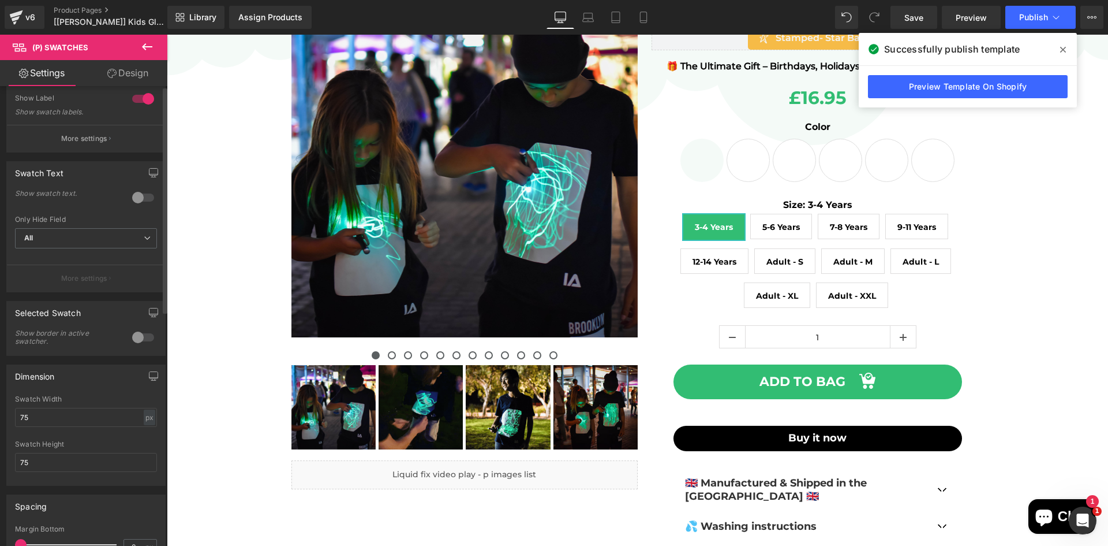
scroll to position [0, 0]
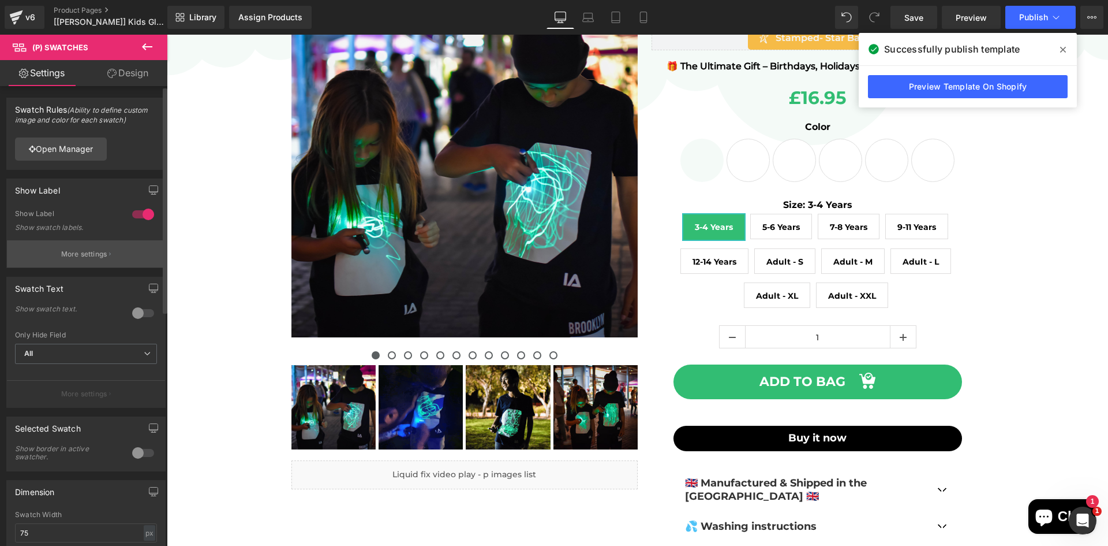
click at [86, 249] on p "More settings" at bounding box center [84, 254] width 46 height 10
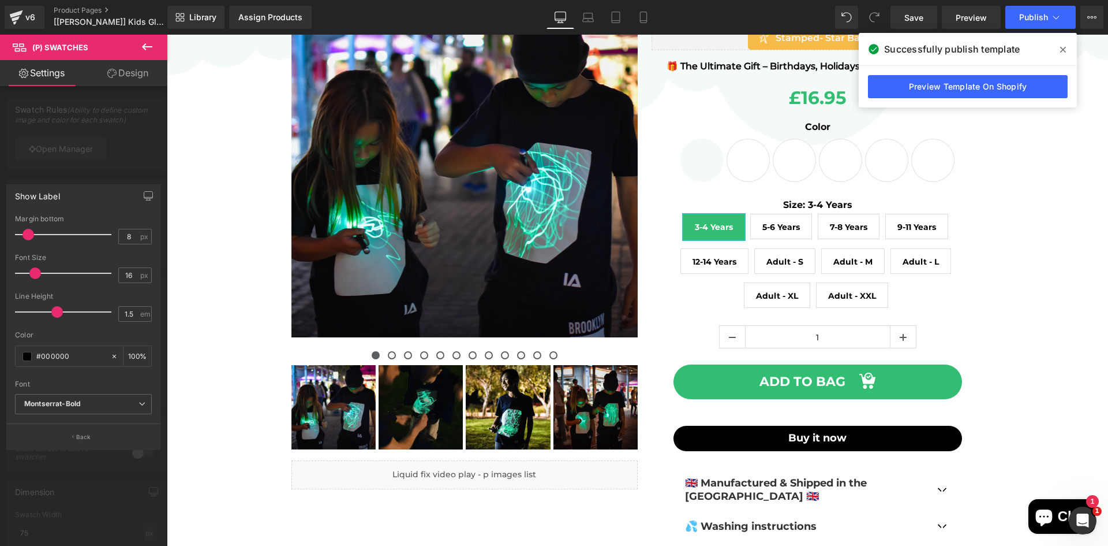
click at [87, 169] on div at bounding box center [83, 293] width 167 height 517
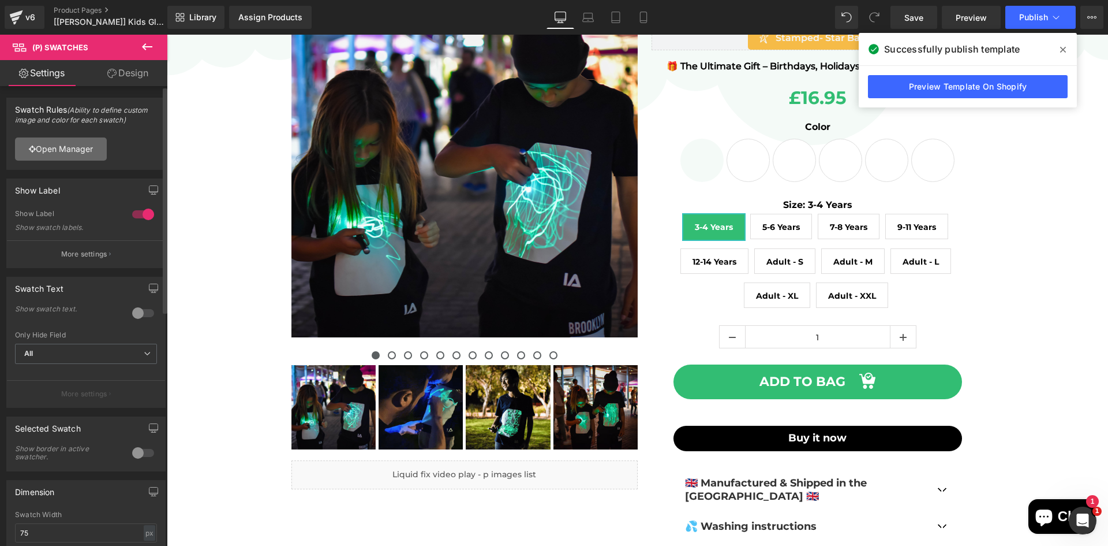
click at [83, 153] on link "Open Manager" at bounding box center [61, 148] width 92 height 23
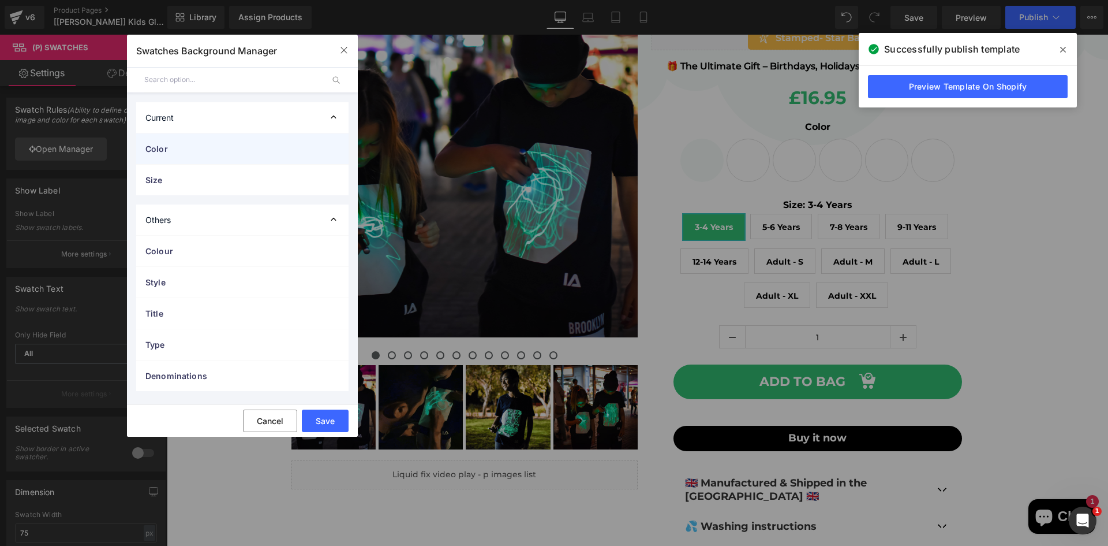
click at [189, 145] on span "Color" at bounding box center [230, 149] width 171 height 12
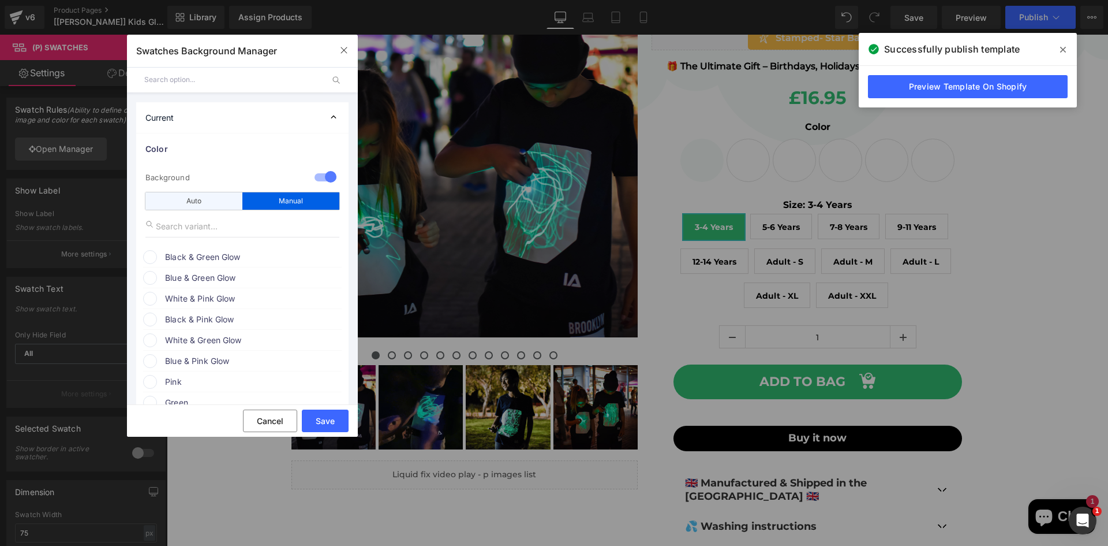
click at [225, 200] on div "Auto" at bounding box center [193, 200] width 97 height 17
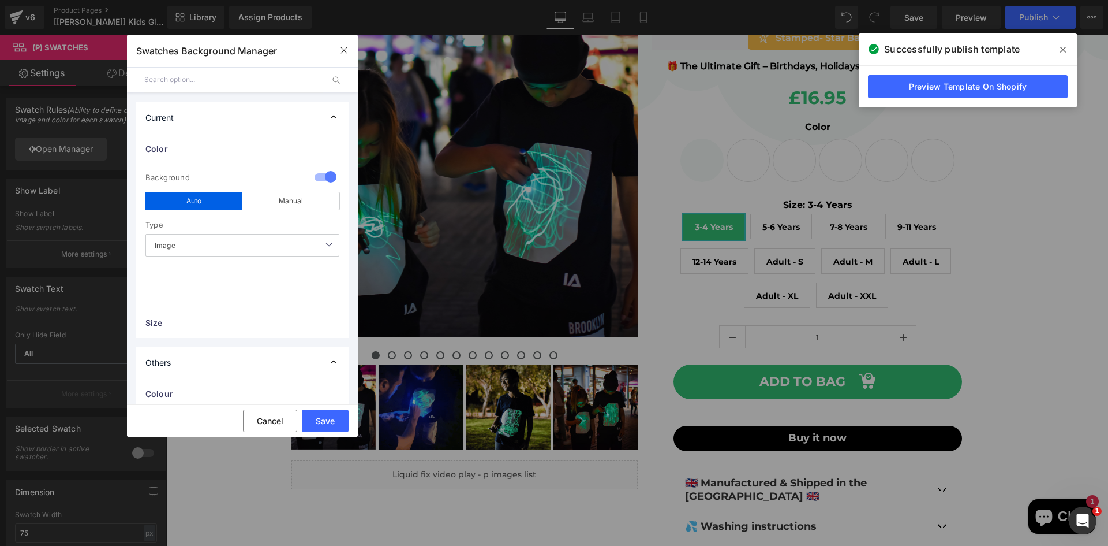
click at [272, 241] on span "Image" at bounding box center [242, 245] width 194 height 23
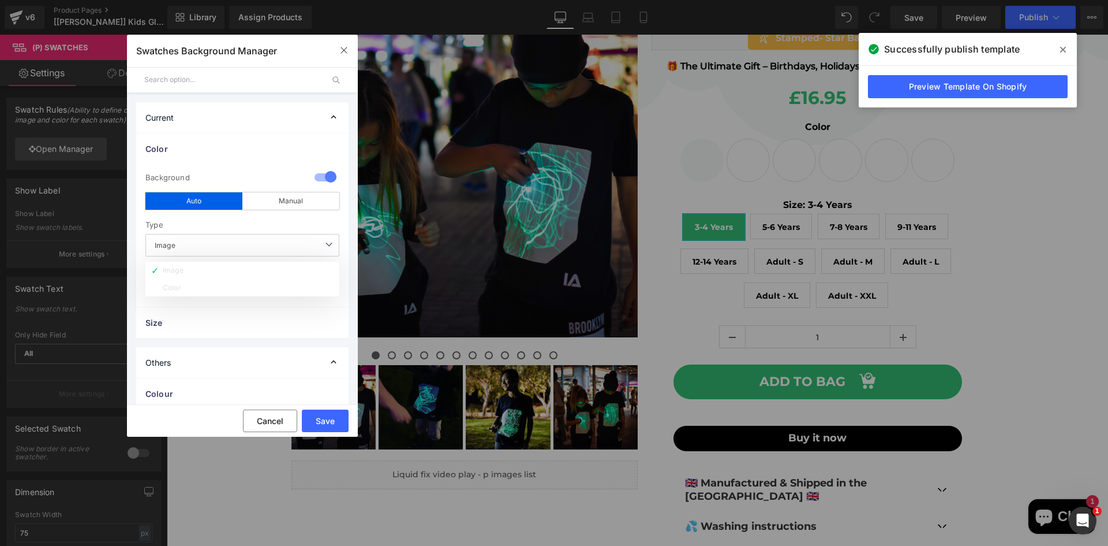
click at [272, 241] on span "Image" at bounding box center [242, 245] width 194 height 23
click at [273, 241] on span "Image" at bounding box center [242, 245] width 194 height 23
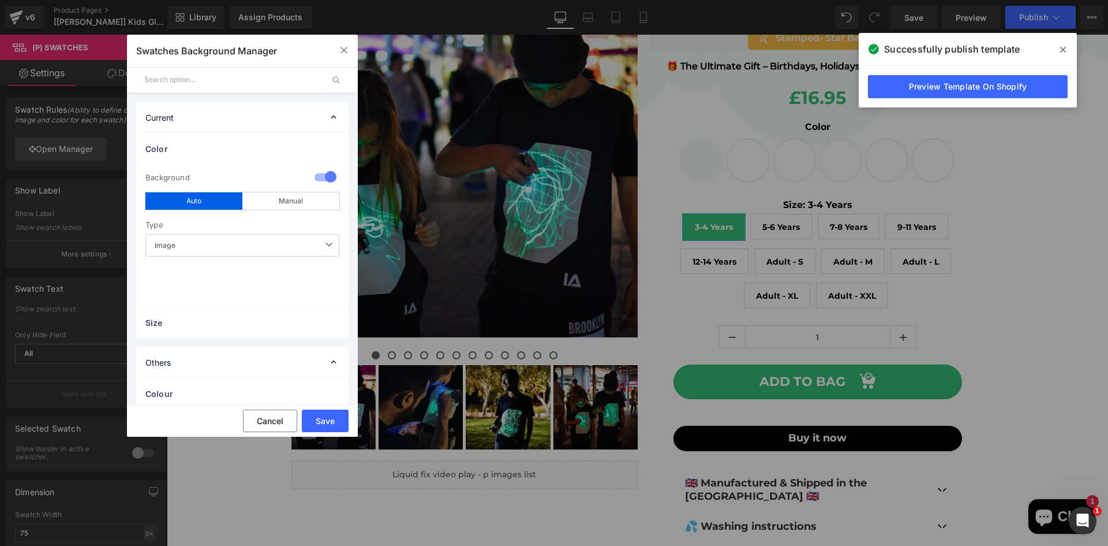
click at [273, 241] on span "Image" at bounding box center [242, 245] width 194 height 23
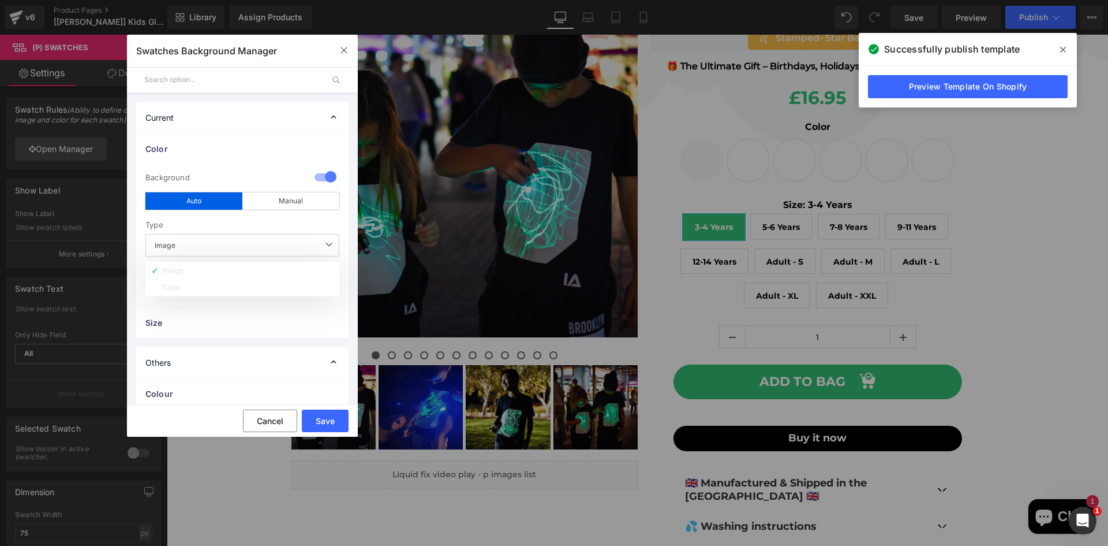
click at [273, 241] on span "Image" at bounding box center [242, 245] width 194 height 23
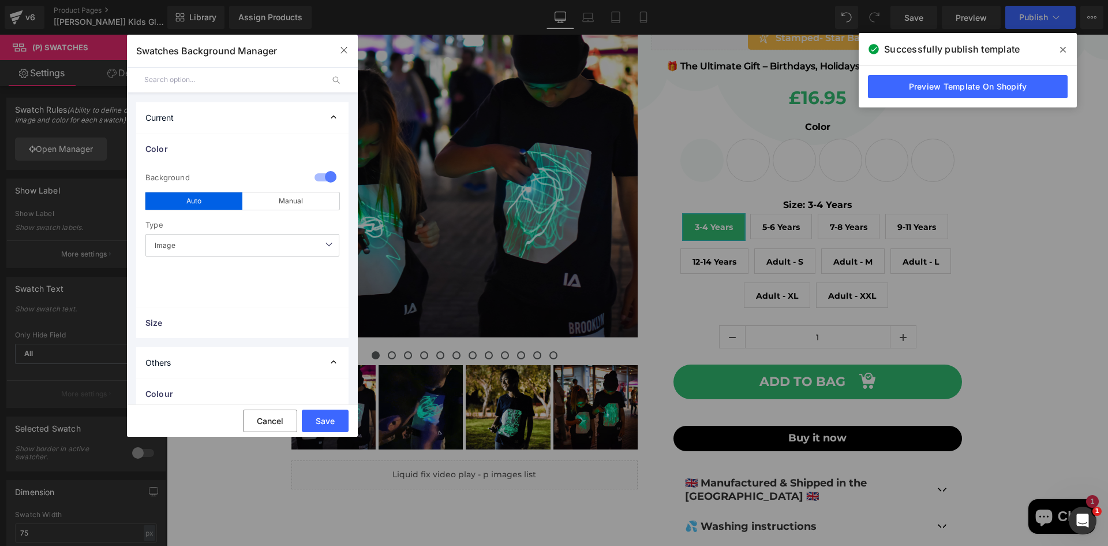
click at [273, 241] on span "Image" at bounding box center [242, 245] width 194 height 23
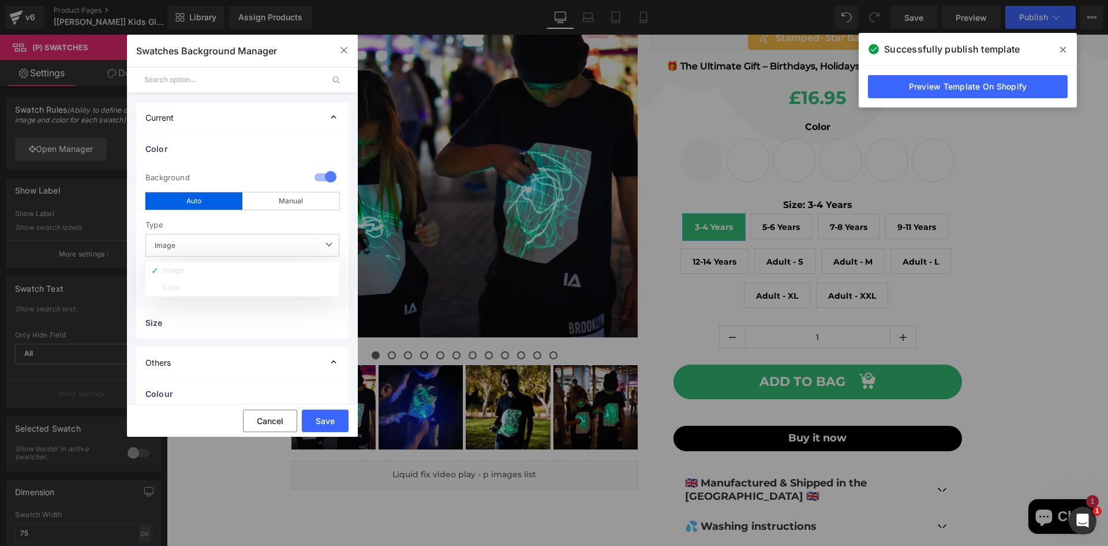
click at [273, 241] on span "Image" at bounding box center [242, 245] width 194 height 23
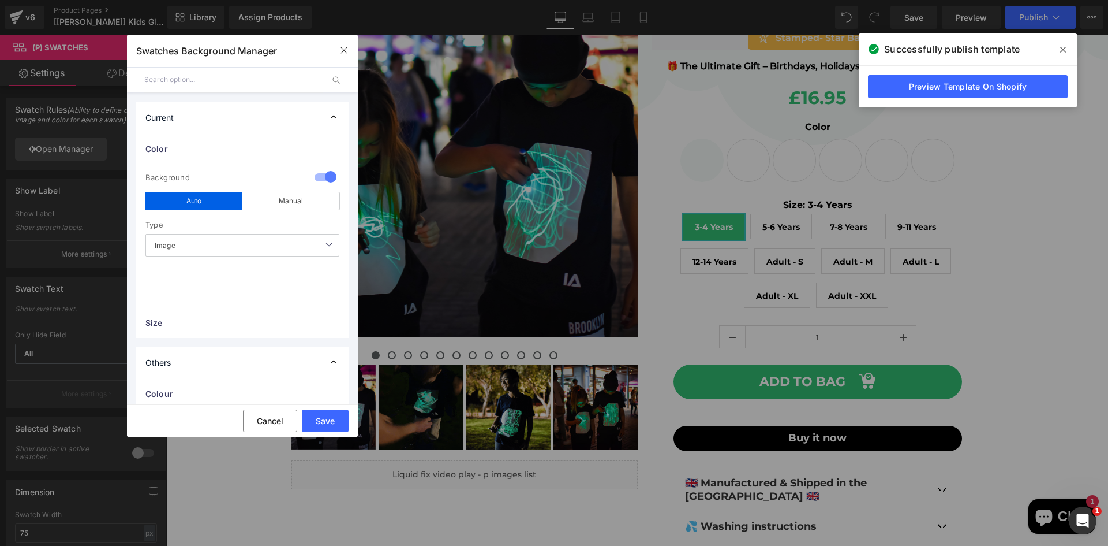
click at [273, 241] on span "Image" at bounding box center [242, 245] width 194 height 23
click at [342, 48] on icon "button" at bounding box center [344, 50] width 6 height 6
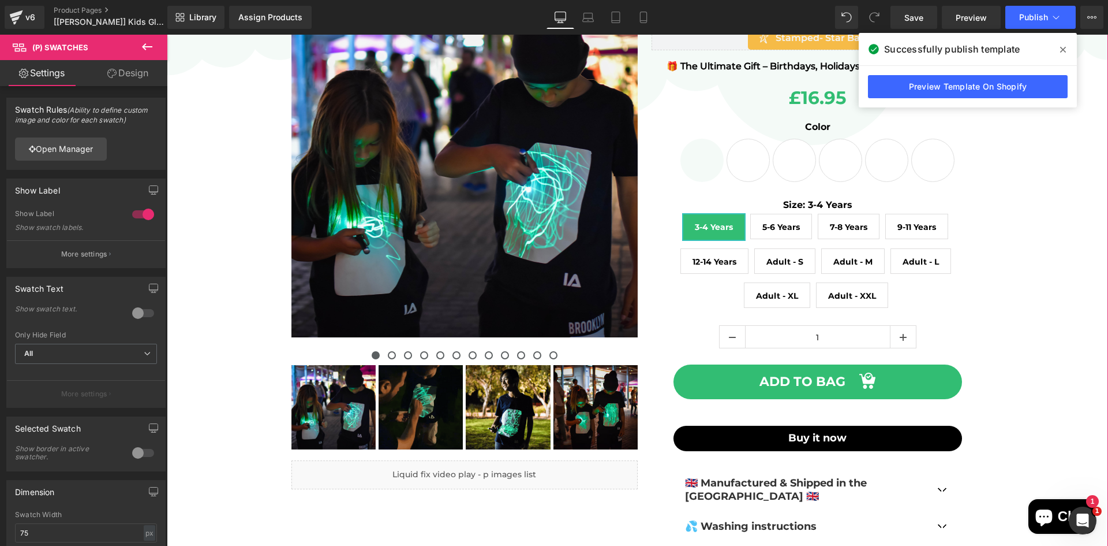
click at [234, 174] on div "‹ ›" at bounding box center [638, 299] width 942 height 629
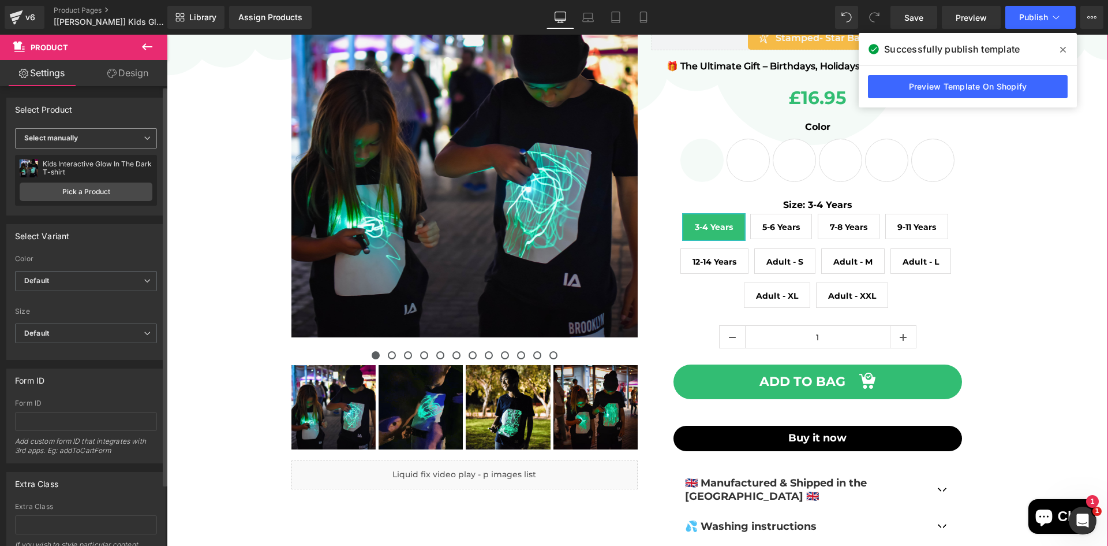
click at [108, 150] on div "Select manually Display by assigned product Select manually" at bounding box center [86, 140] width 142 height 24
click at [110, 132] on span "Select manually" at bounding box center [86, 138] width 142 height 20
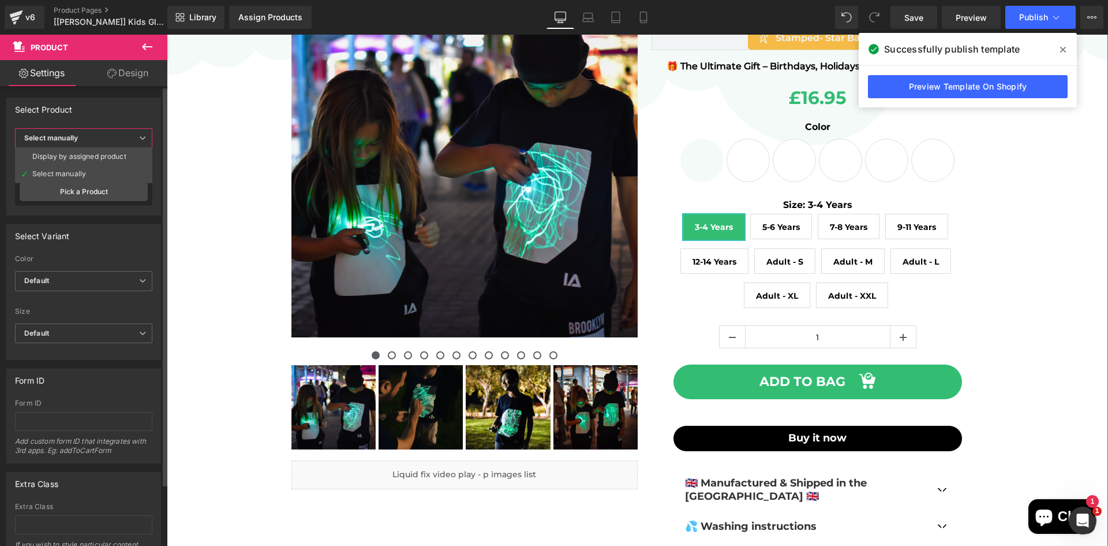
click at [118, 146] on span "Select manually" at bounding box center [83, 138] width 137 height 20
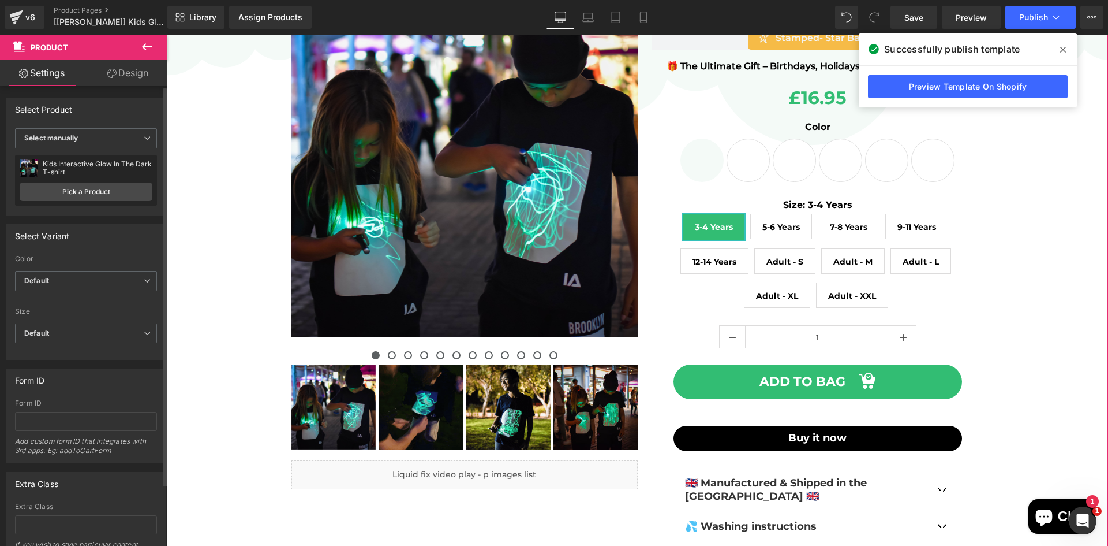
click at [113, 175] on div "Kids Interactive Glow In The Dark T-shirt" at bounding box center [98, 168] width 110 height 16
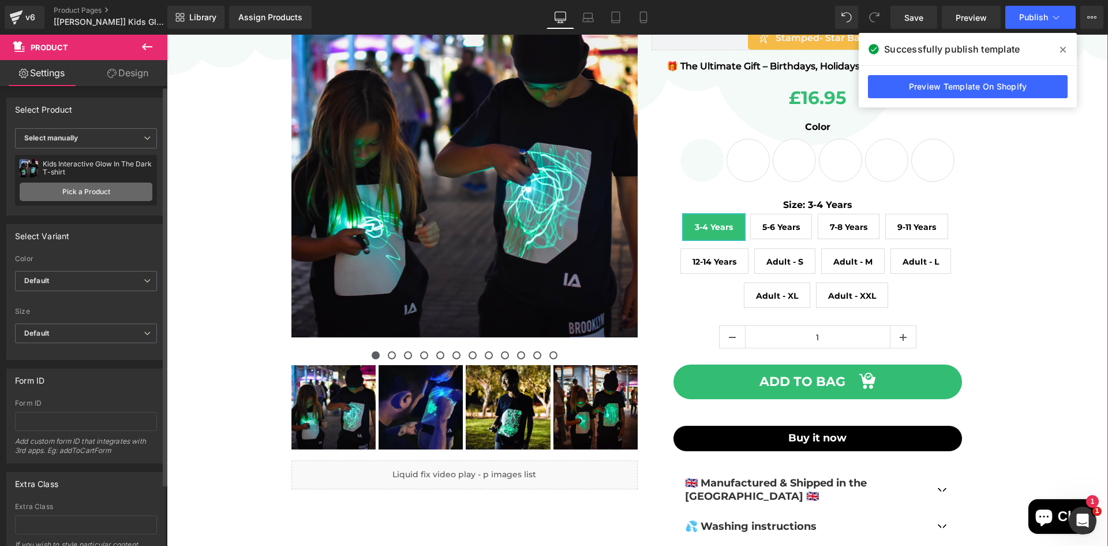
click at [104, 196] on link "Pick a Product" at bounding box center [86, 191] width 133 height 18
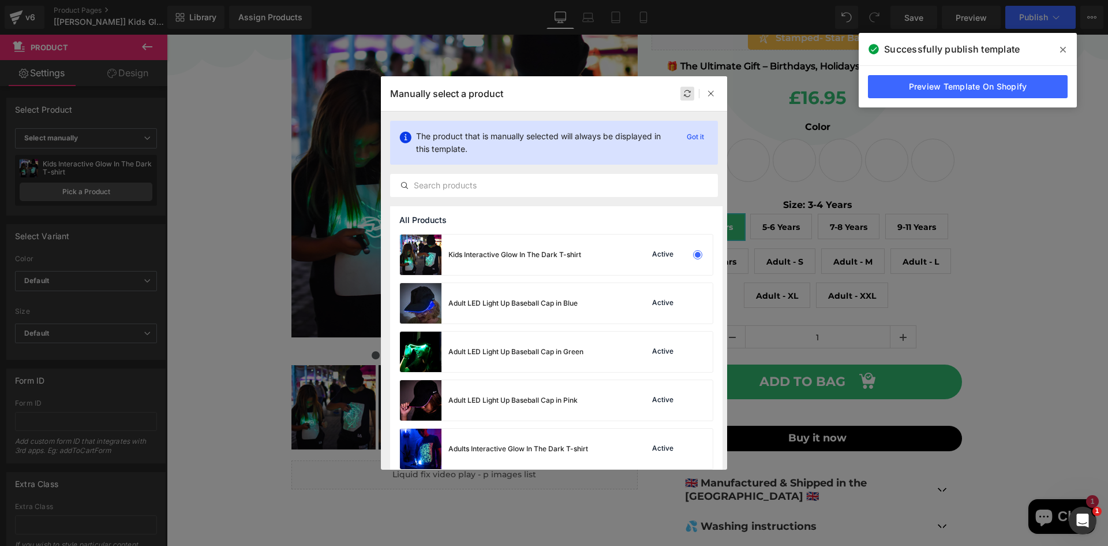
click at [681, 95] on div at bounding box center [688, 94] width 14 height 14
click at [475, 255] on div "Kids Interactive Glow In The Dark T-shirt" at bounding box center [515, 254] width 133 height 10
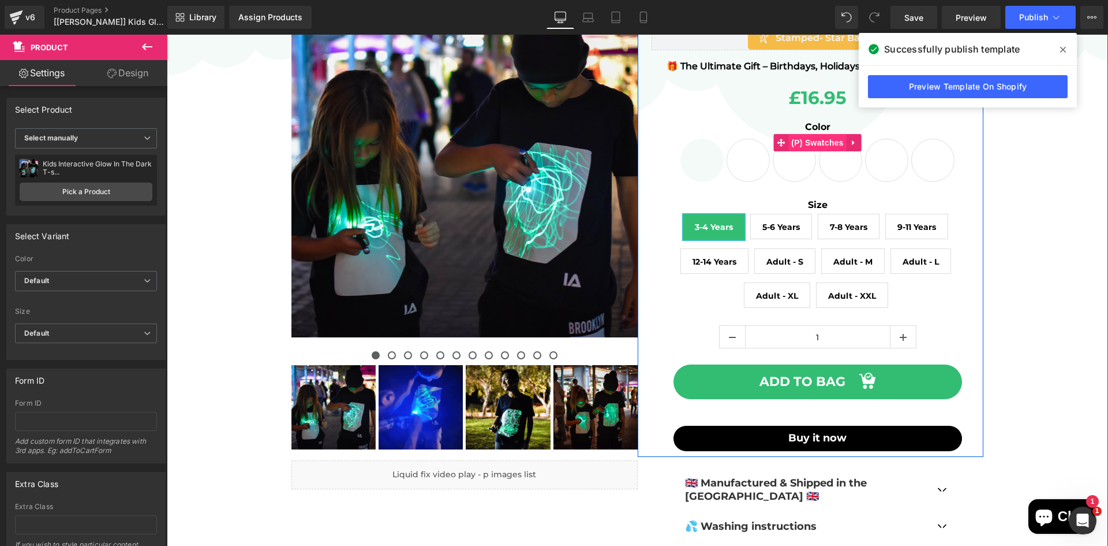
click at [818, 146] on span "(P) Swatches" at bounding box center [818, 142] width 58 height 17
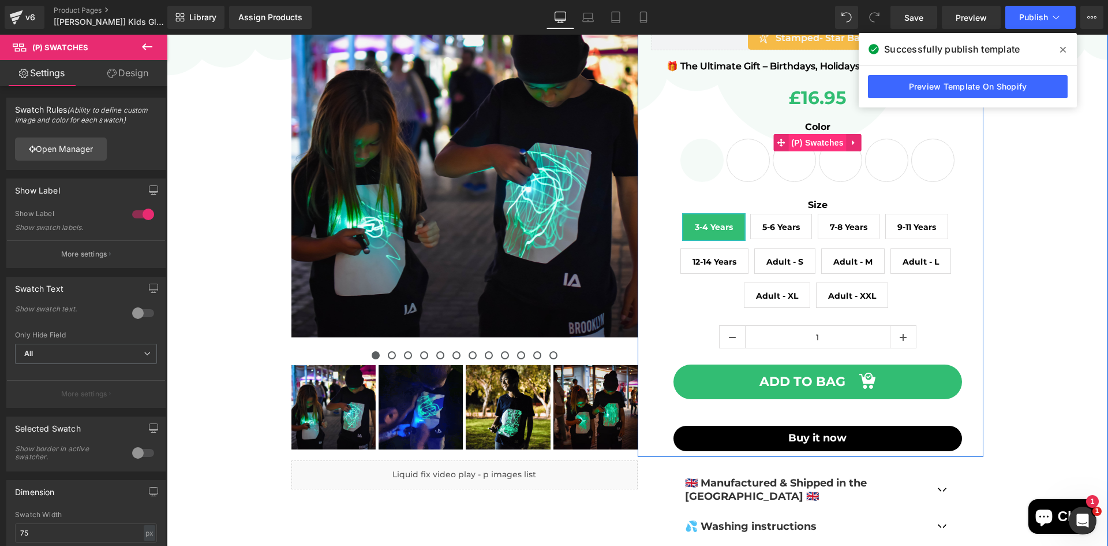
click at [819, 135] on span "(P) Swatches" at bounding box center [818, 142] width 58 height 17
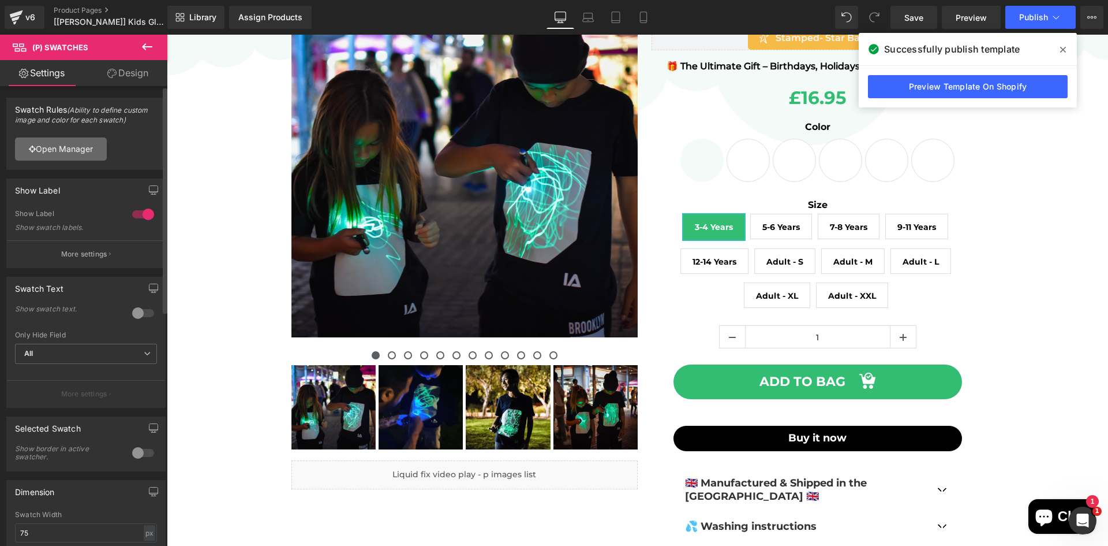
click at [70, 145] on link "Open Manager" at bounding box center [61, 148] width 92 height 23
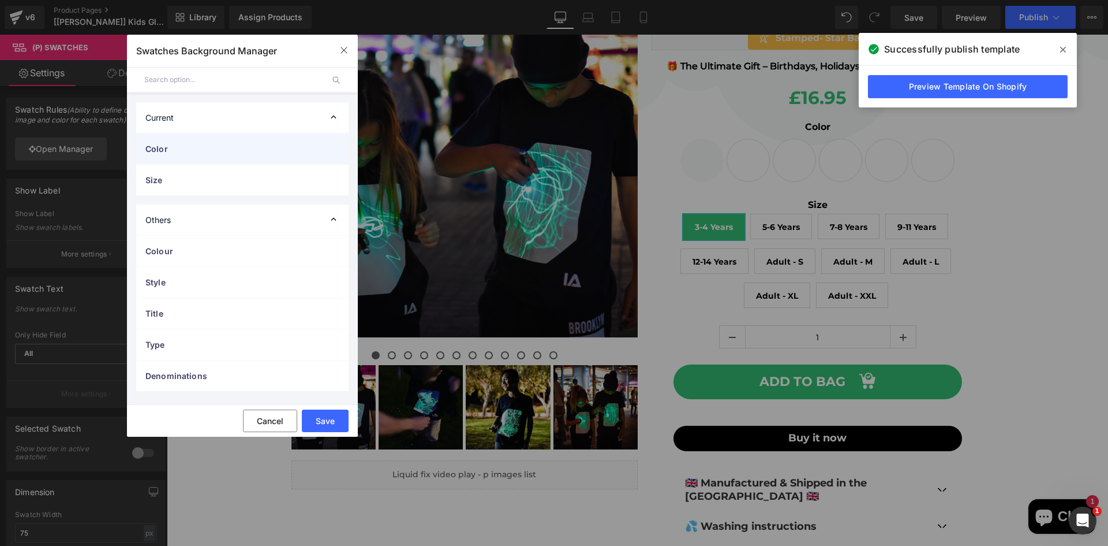
click at [207, 149] on span "Color" at bounding box center [230, 149] width 171 height 12
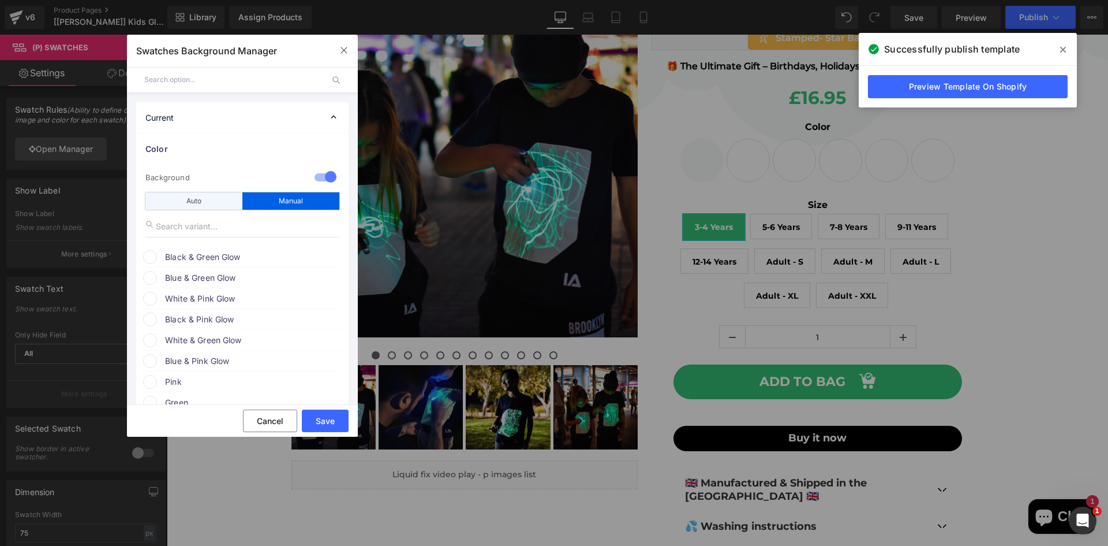
click at [218, 196] on div "Auto" at bounding box center [193, 200] width 97 height 17
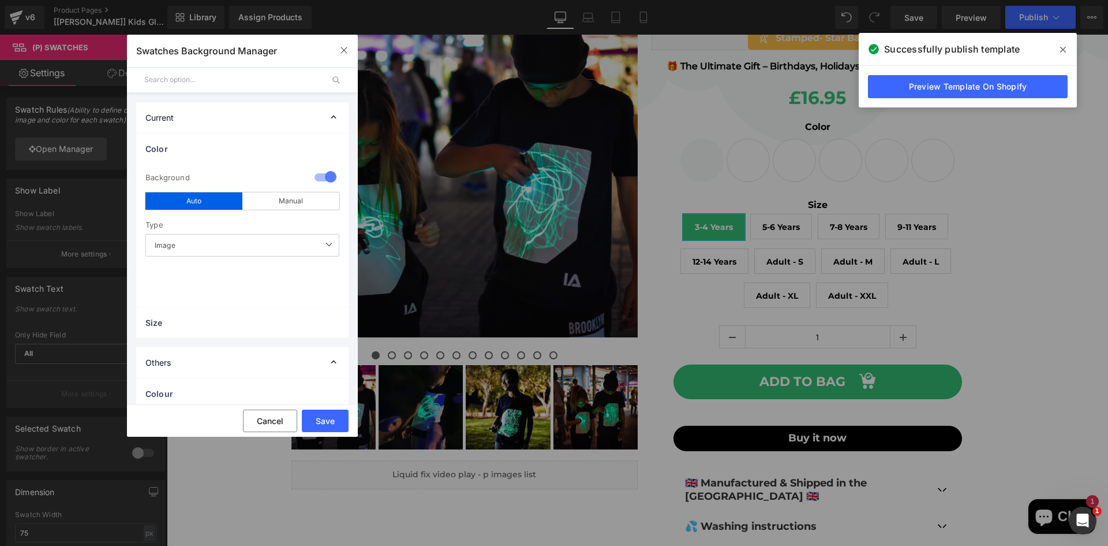
click at [250, 238] on span "Image" at bounding box center [242, 245] width 194 height 23
click at [250, 250] on span "Image" at bounding box center [242, 245] width 194 height 23
click at [249, 249] on span "Image" at bounding box center [242, 245] width 194 height 23
click at [249, 248] on span "Image" at bounding box center [242, 245] width 194 height 23
click at [248, 247] on span "Image" at bounding box center [242, 245] width 194 height 23
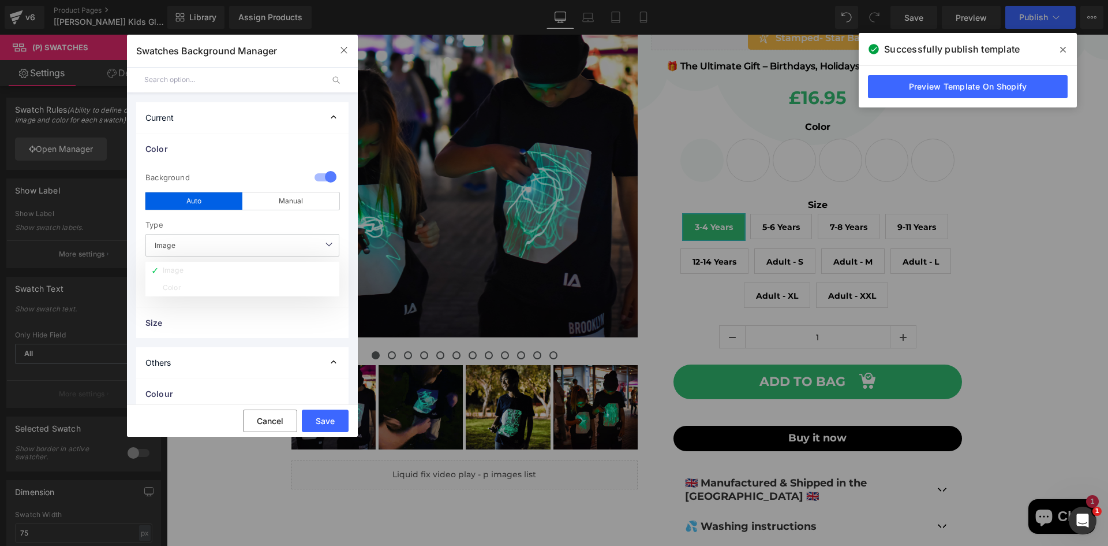
click at [248, 247] on span "Image" at bounding box center [242, 245] width 194 height 23
click at [247, 247] on span "Image" at bounding box center [242, 245] width 194 height 23
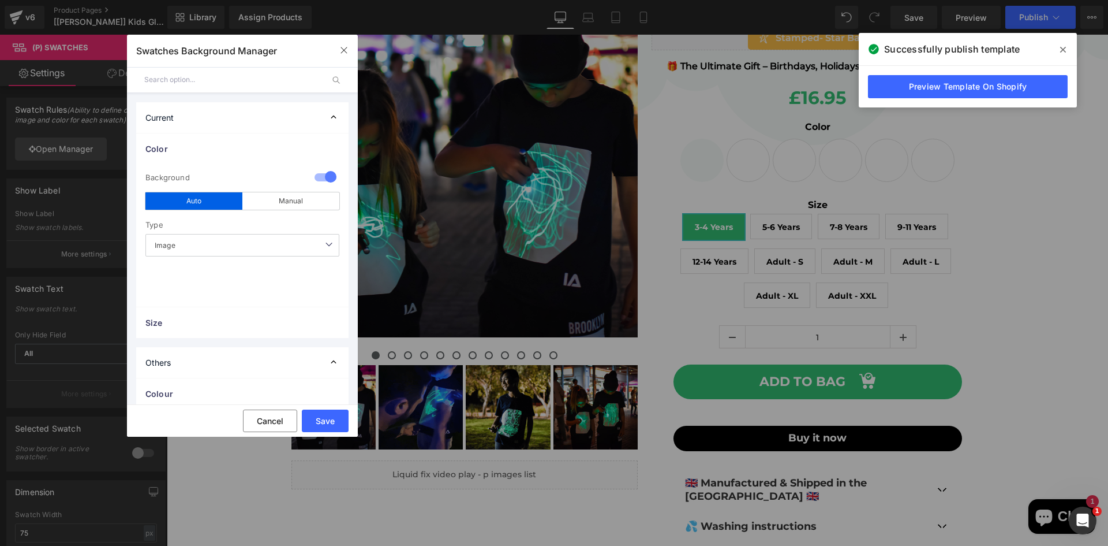
click at [246, 247] on span "Image" at bounding box center [242, 245] width 194 height 23
click at [245, 247] on span "Image" at bounding box center [242, 245] width 194 height 23
click at [222, 278] on div "1 Background manual Auto Manual Image Color Type Image Image Color Black & Gree…" at bounding box center [242, 235] width 212 height 143
click at [229, 241] on span "Image" at bounding box center [242, 245] width 194 height 23
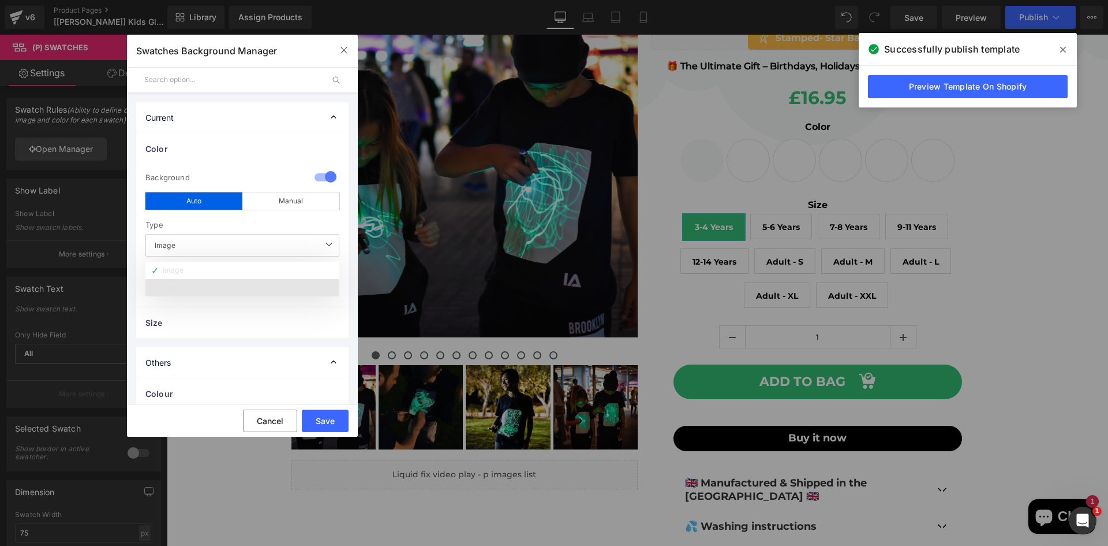
click at [204, 286] on li "Color" at bounding box center [242, 287] width 194 height 17
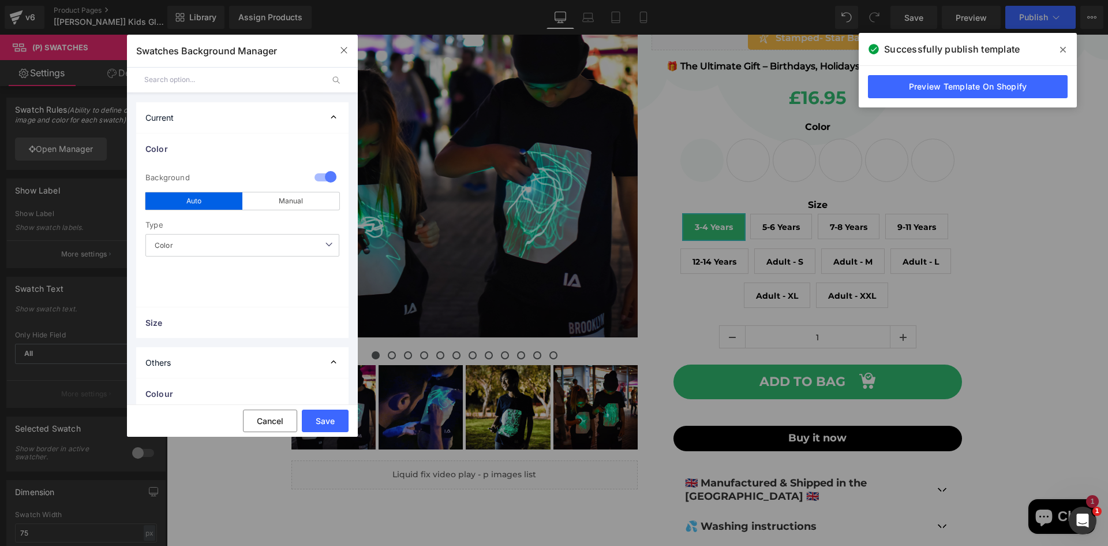
click at [326, 182] on div at bounding box center [326, 178] width 28 height 23
click at [325, 182] on div at bounding box center [326, 178] width 28 height 23
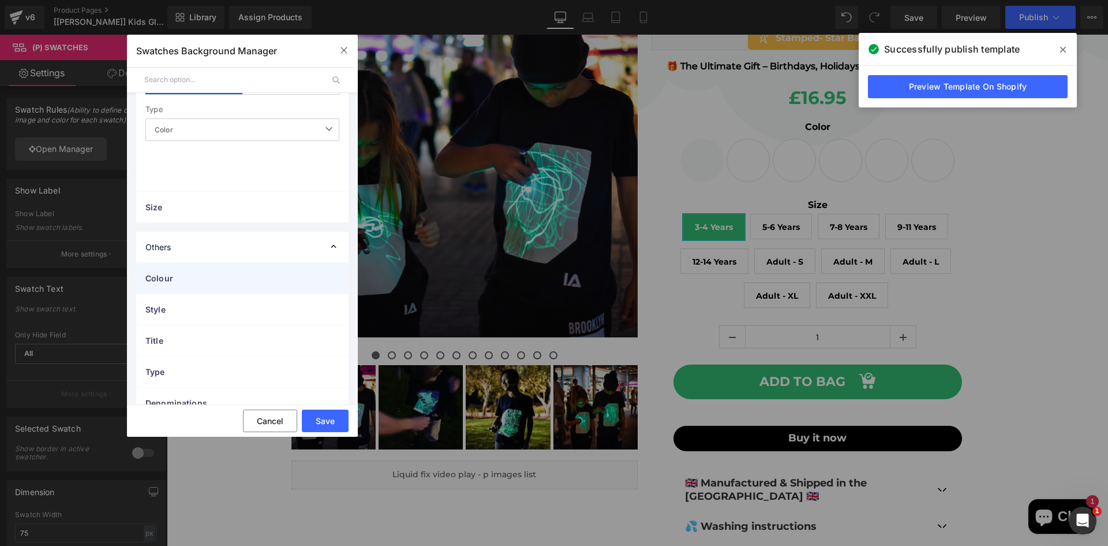
click at [230, 271] on div "Colour" at bounding box center [242, 278] width 212 height 31
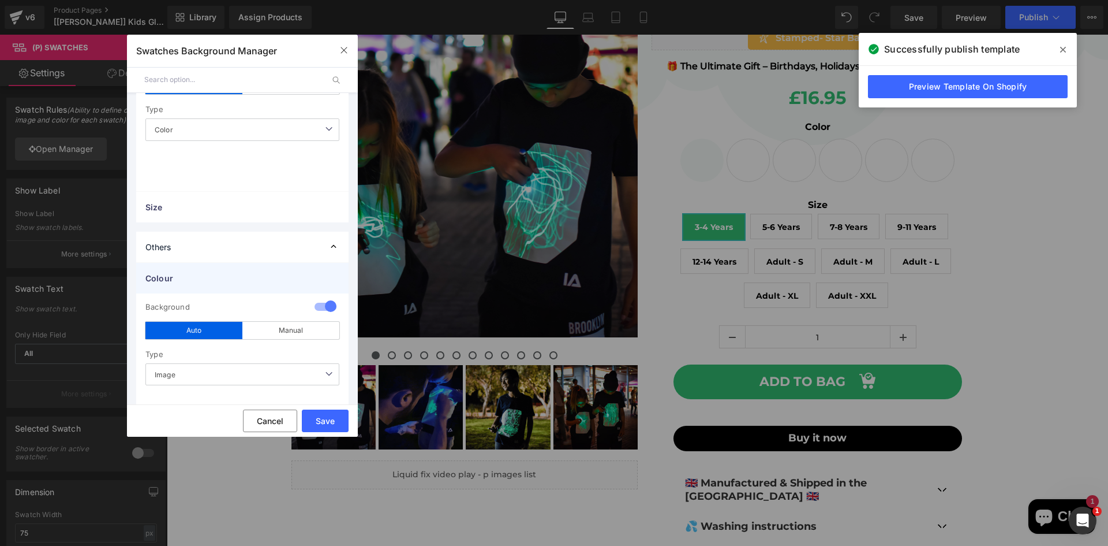
scroll to position [173, 0]
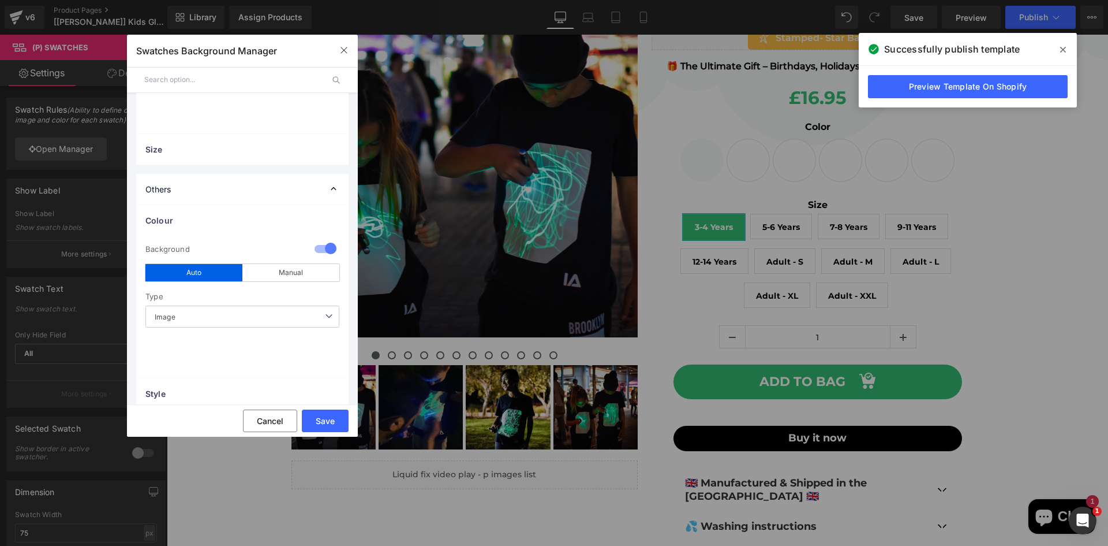
click at [238, 305] on span "Image" at bounding box center [242, 316] width 194 height 23
click at [248, 317] on span "Image" at bounding box center [242, 316] width 194 height 23
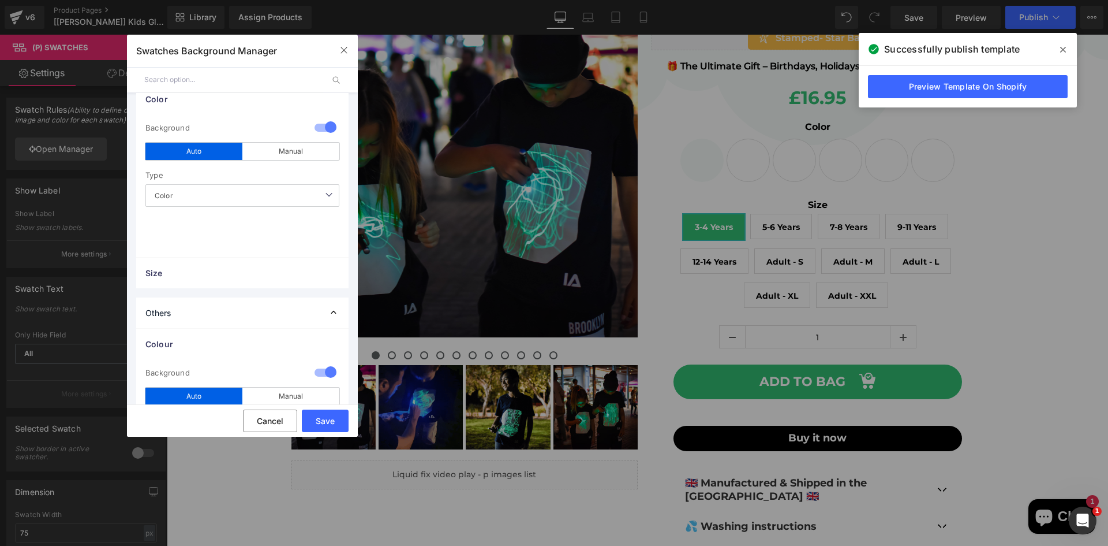
scroll to position [0, 0]
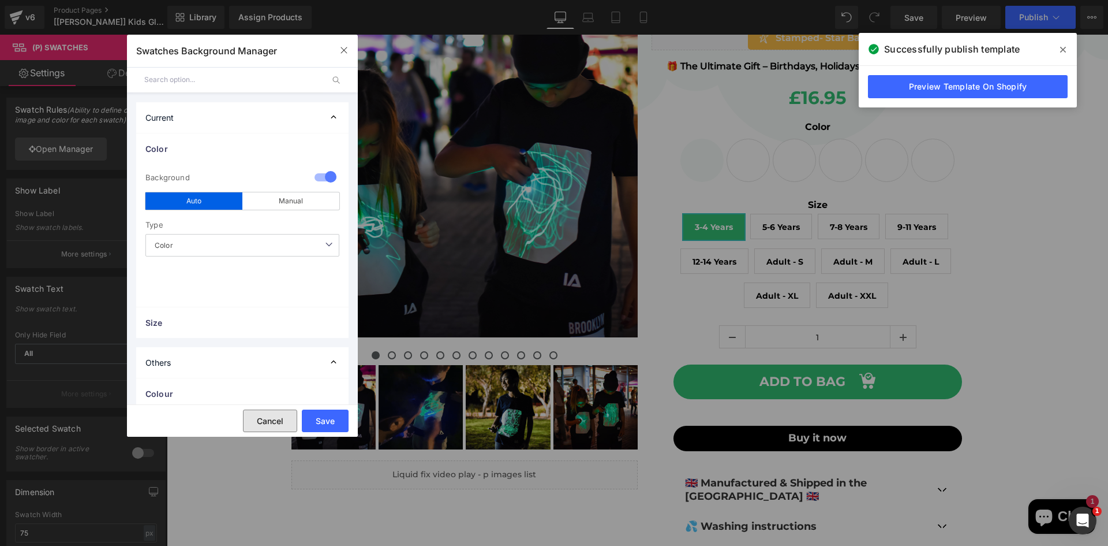
click at [284, 423] on button "Cancel" at bounding box center [270, 420] width 54 height 23
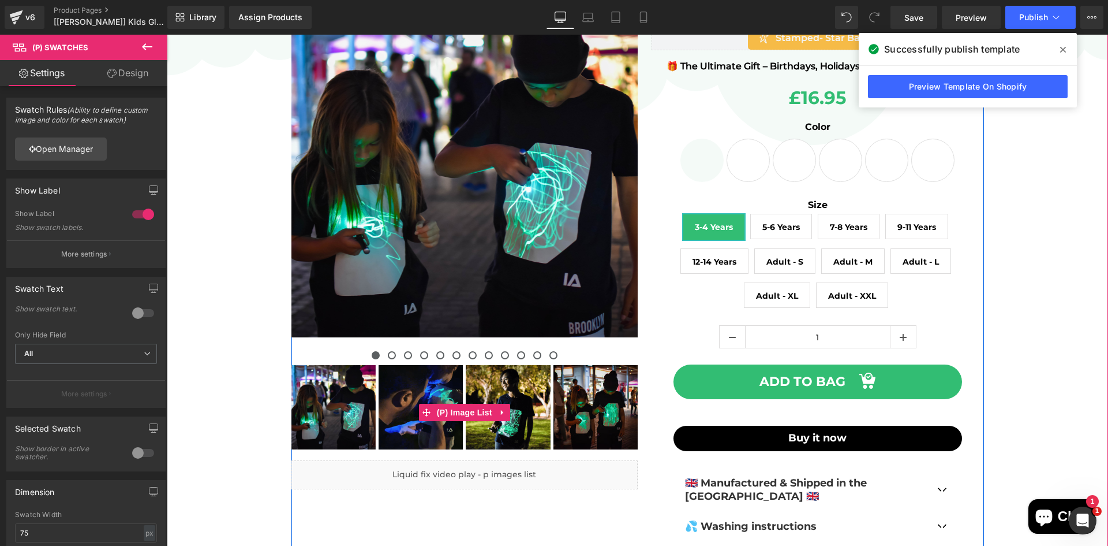
click at [263, 360] on div "‹ ›" at bounding box center [638, 299] width 942 height 629
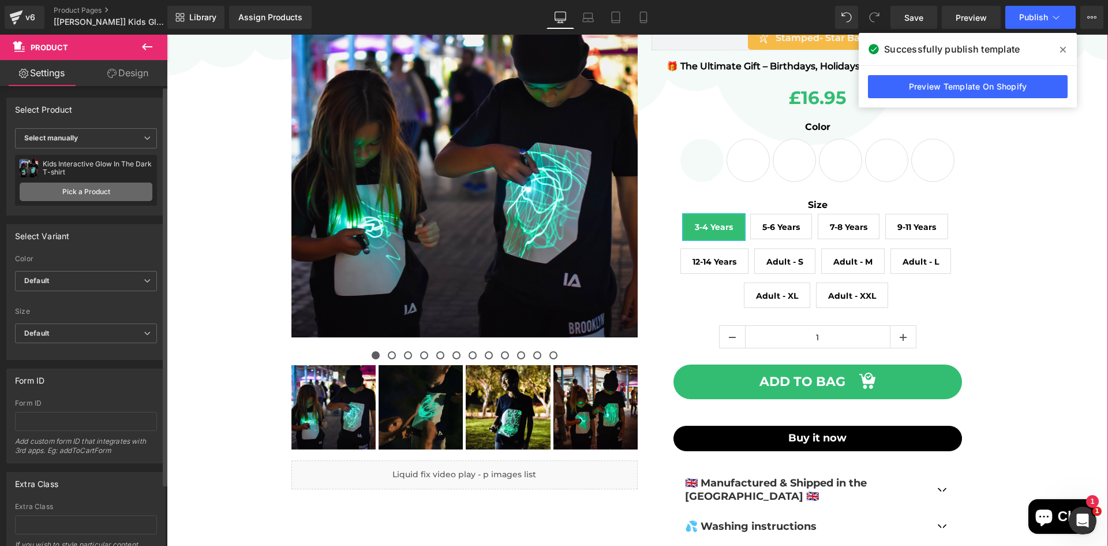
click at [72, 184] on link "Pick a Product" at bounding box center [86, 191] width 133 height 18
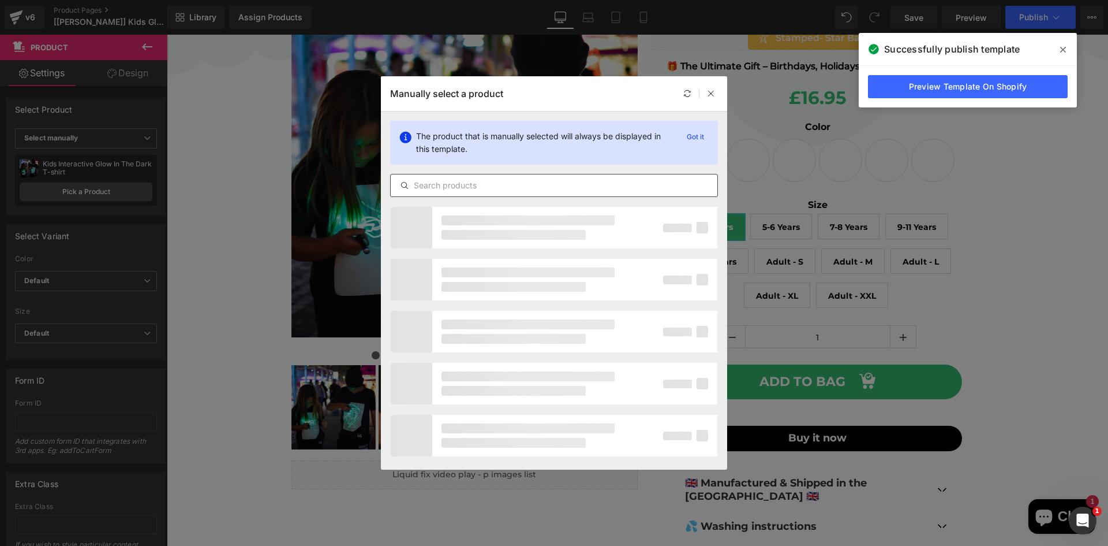
click at [492, 189] on input "text" at bounding box center [554, 185] width 327 height 14
paste input "Kids Glow In The Dark T-Shirt | Perfect Gift | Kids Of All Ages"
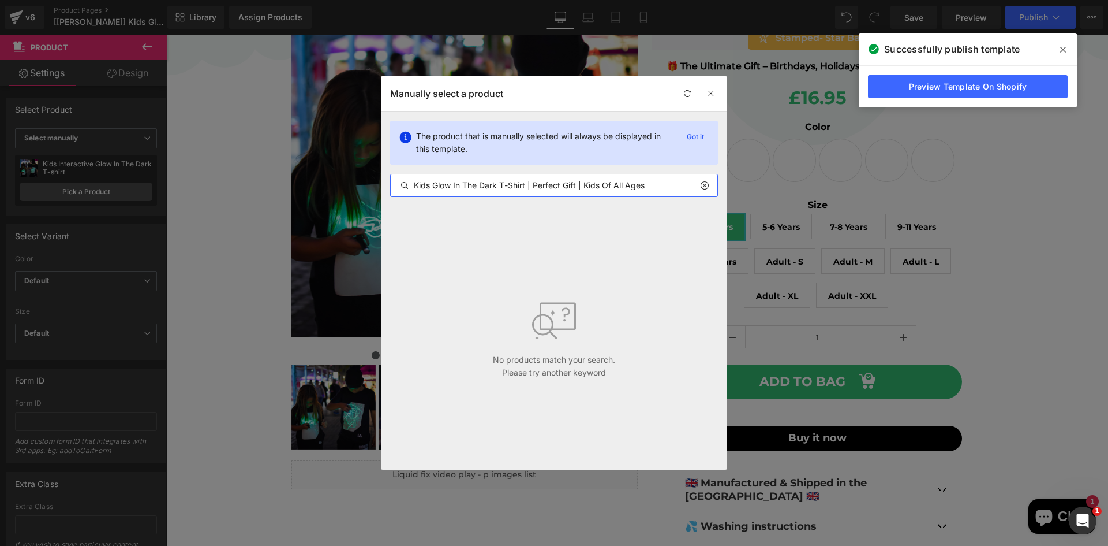
click at [491, 187] on input "Kids Glow In The Dark T-Shirt | Perfect Gift | Kids Of All Ages" at bounding box center [554, 185] width 327 height 14
paste input "Interactive Glow In The Dark T-shirt"
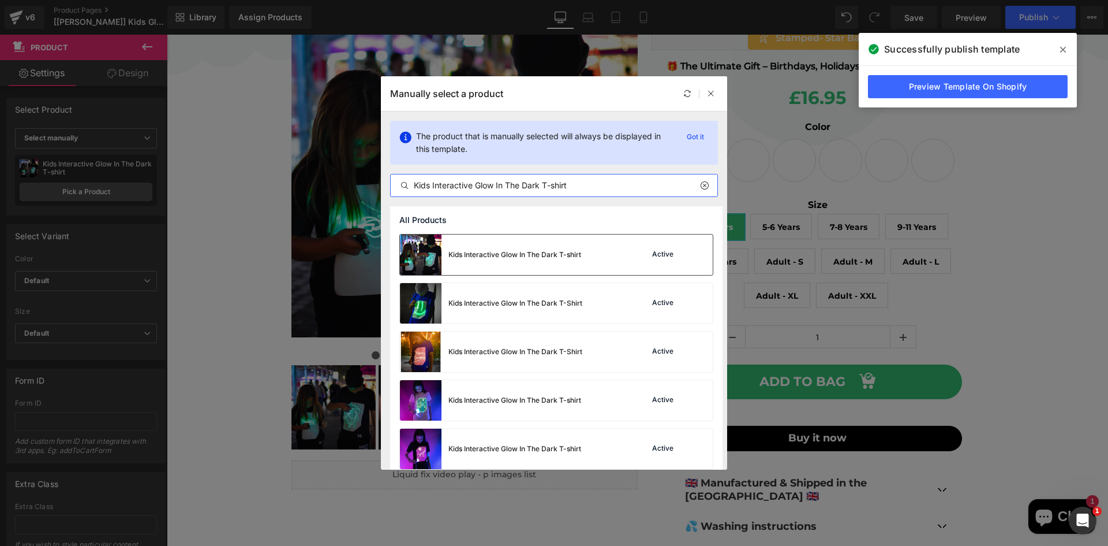
type input "Kids Interactive Glow In The Dark T-shirt"
click at [576, 253] on div "Kids Interactive Glow In The Dark T-shirt" at bounding box center [515, 254] width 133 height 10
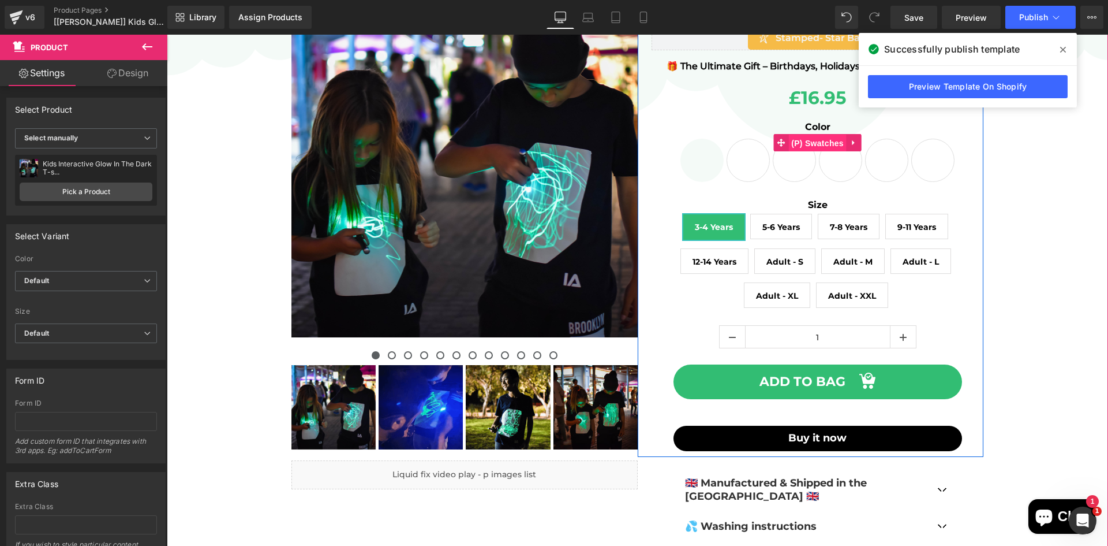
click at [796, 147] on span "(P) Swatches" at bounding box center [818, 143] width 58 height 17
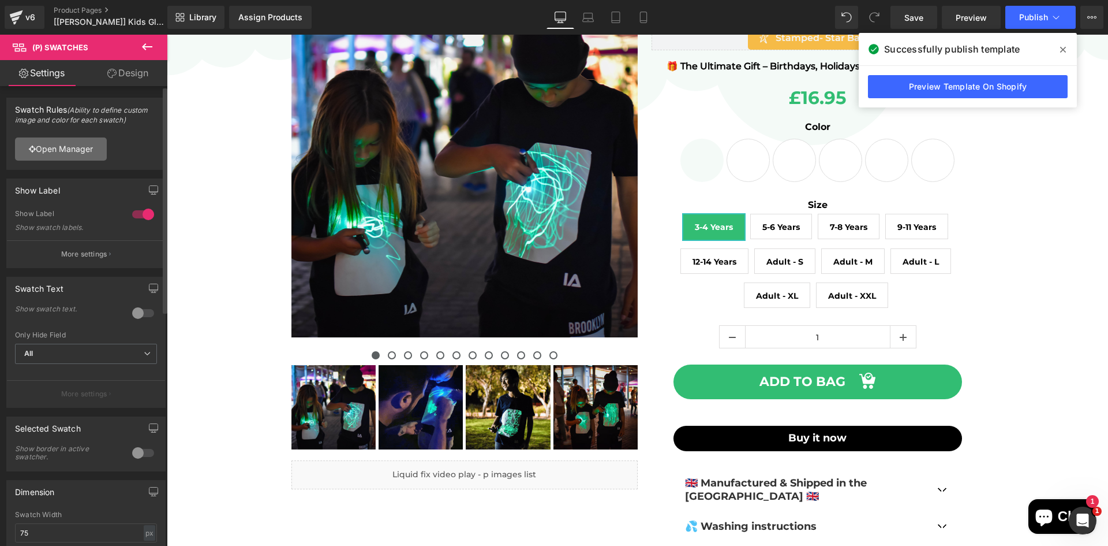
click at [73, 147] on link "Open Manager" at bounding box center [61, 148] width 92 height 23
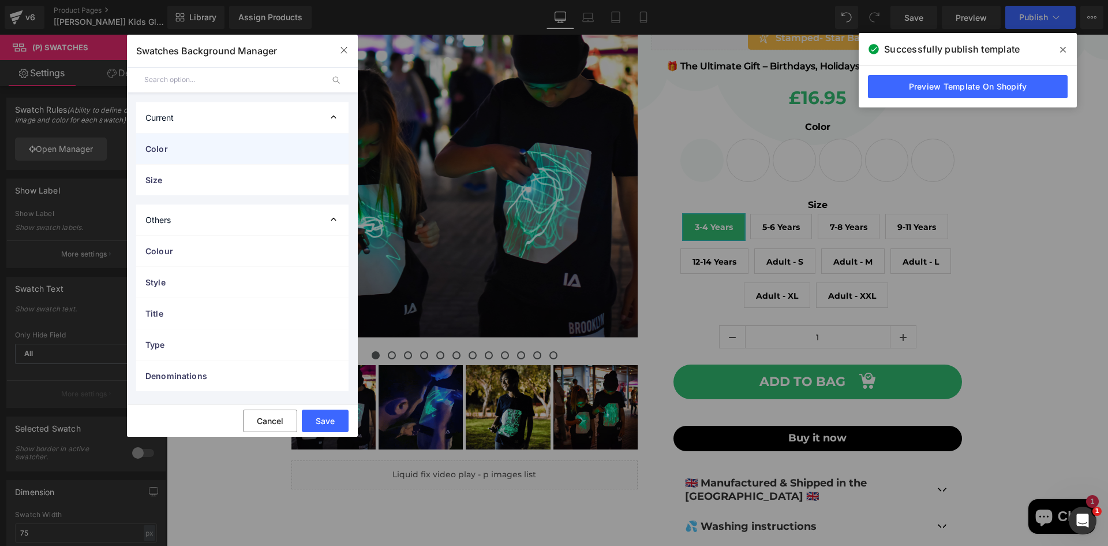
click at [217, 147] on span "Color" at bounding box center [230, 149] width 171 height 12
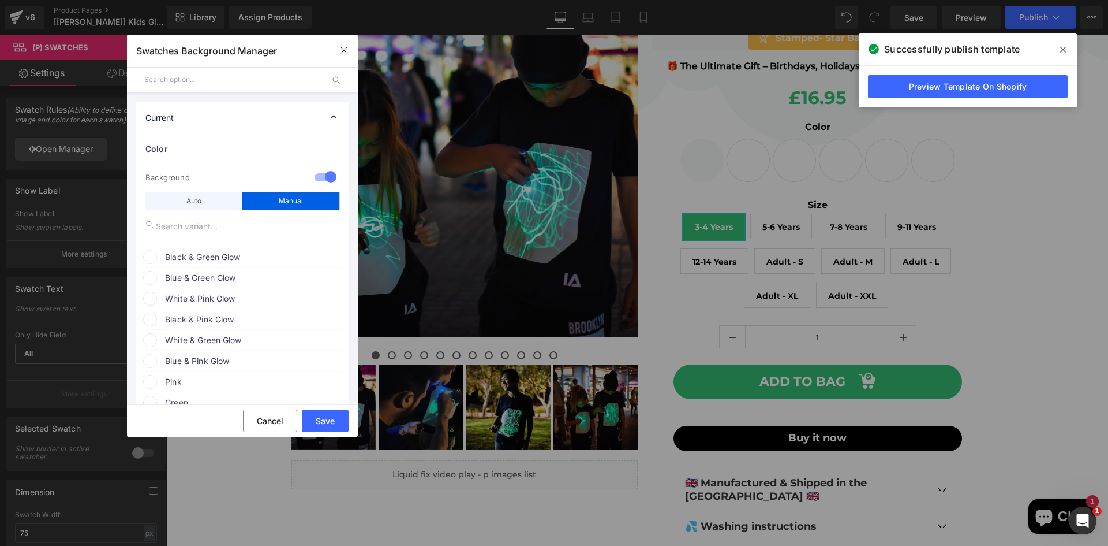
click at [214, 204] on div "Auto" at bounding box center [193, 200] width 97 height 17
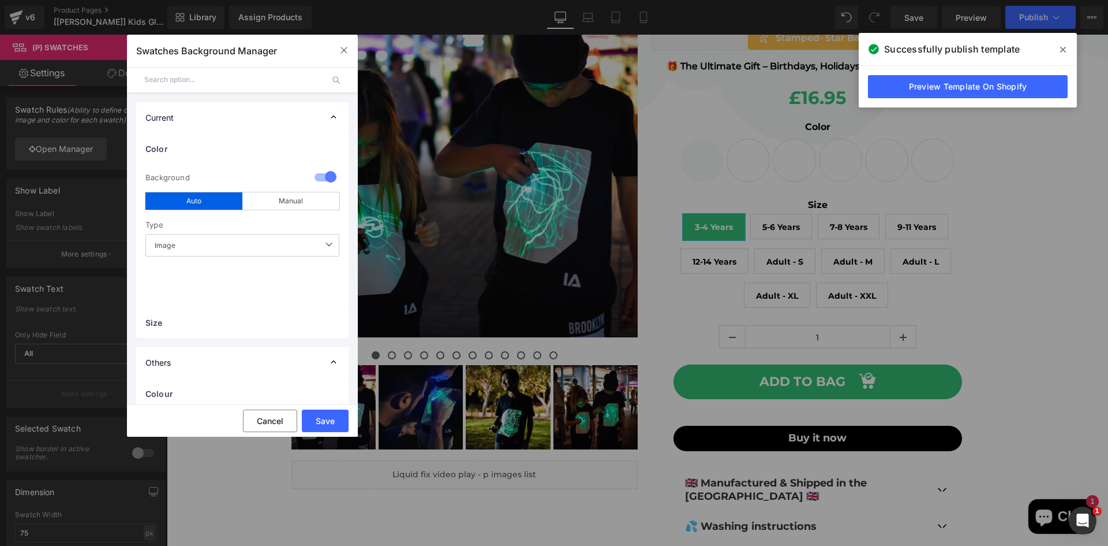
click at [235, 252] on span "Image" at bounding box center [242, 245] width 194 height 23
click at [238, 245] on span "Image" at bounding box center [242, 245] width 194 height 23
click at [269, 206] on div "Manual" at bounding box center [290, 200] width 97 height 17
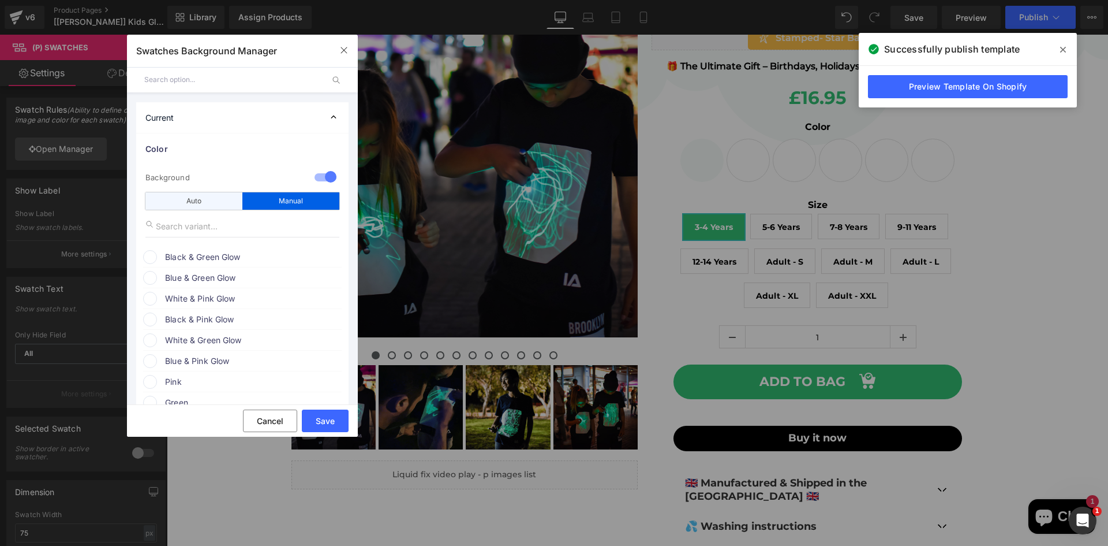
click at [209, 201] on div "Auto" at bounding box center [193, 200] width 97 height 17
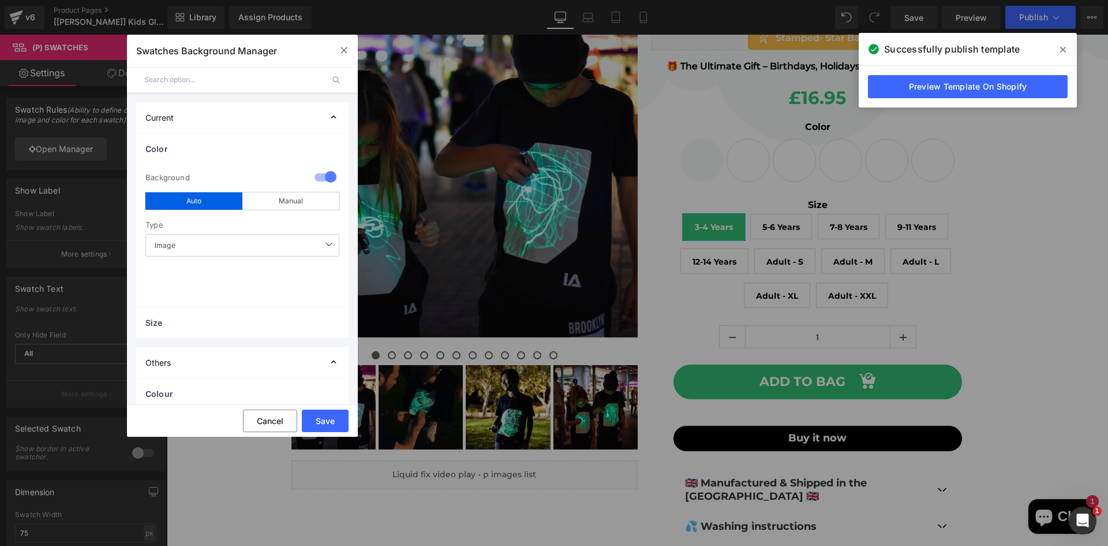
click at [266, 245] on span "Image" at bounding box center [242, 245] width 194 height 23
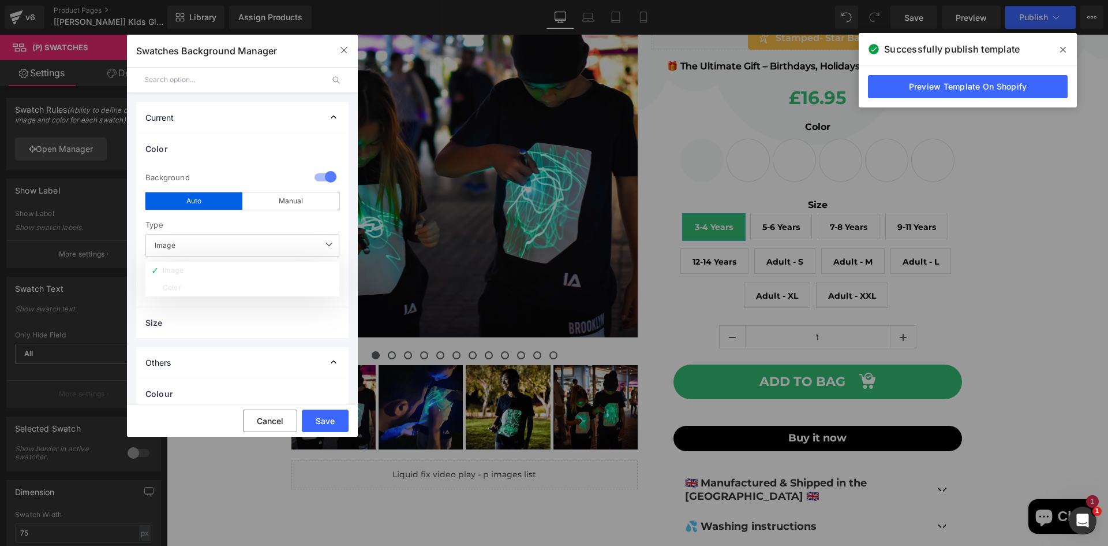
click at [266, 245] on span "Image" at bounding box center [242, 245] width 194 height 23
